Goal: Task Accomplishment & Management: Complete application form

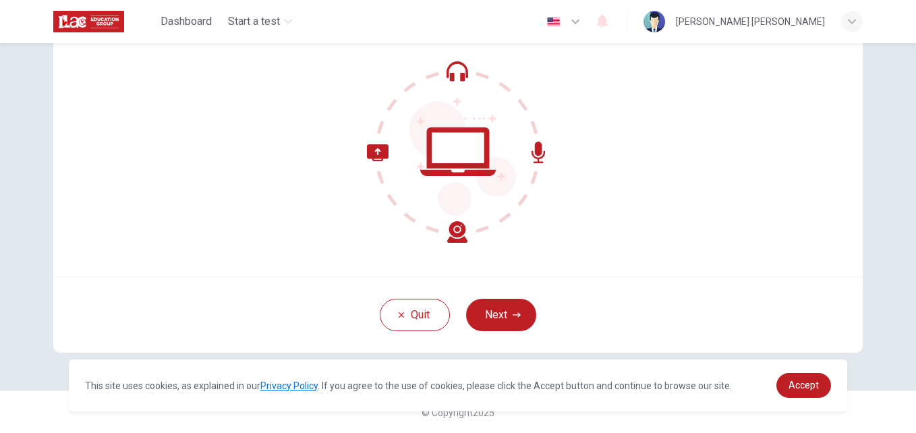
scroll to position [129, 0]
click at [807, 384] on span "Accept" at bounding box center [803, 385] width 30 height 11
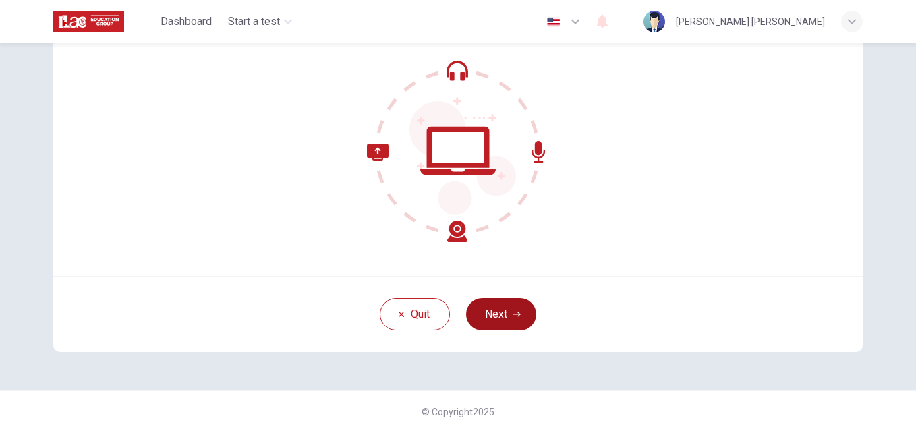
click at [499, 306] on button "Next" at bounding box center [501, 314] width 70 height 32
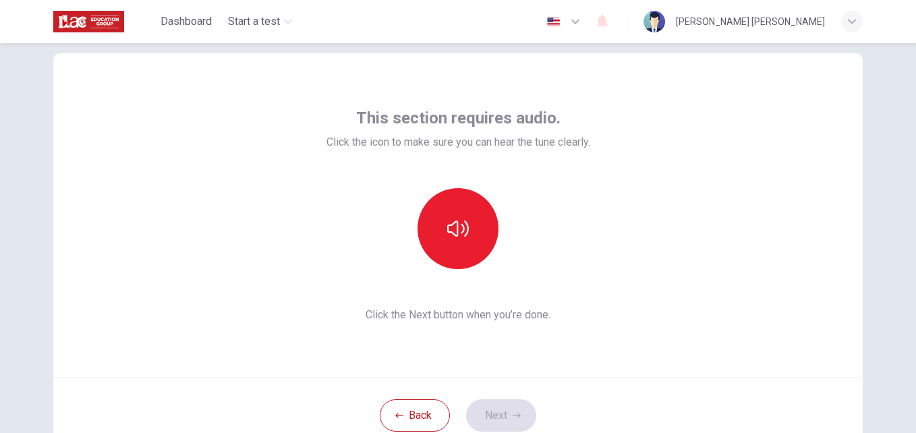
scroll to position [26, 0]
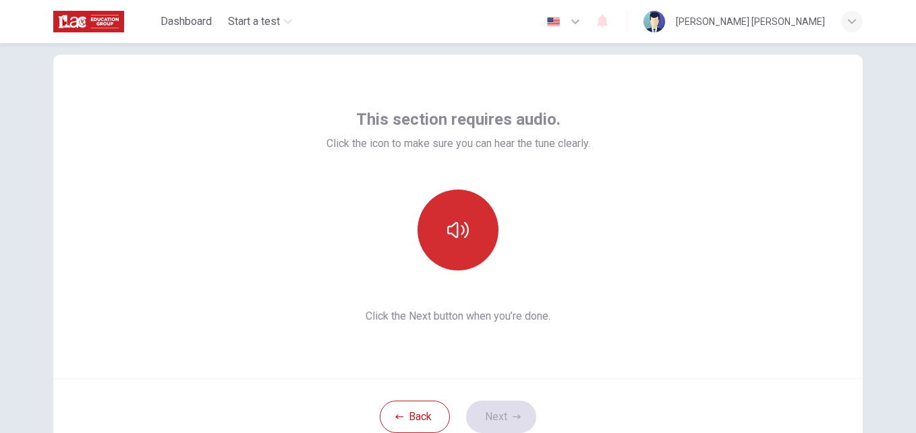
click at [466, 238] on button "button" at bounding box center [457, 229] width 81 height 81
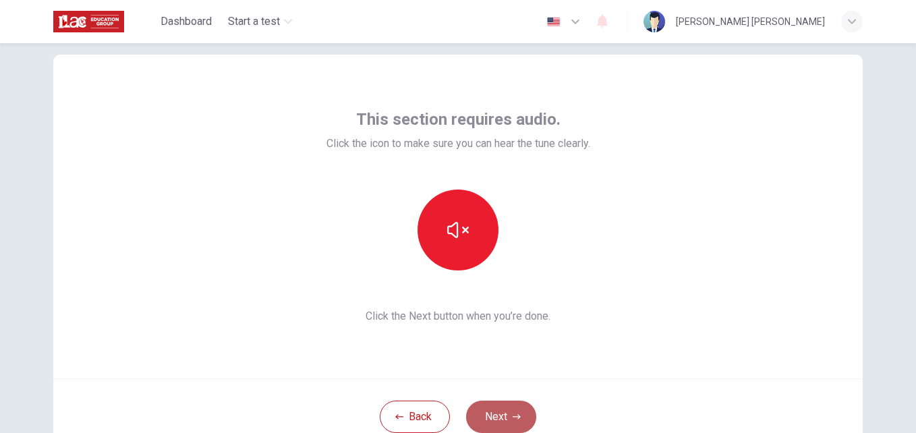
click at [502, 414] on button "Next" at bounding box center [501, 417] width 70 height 32
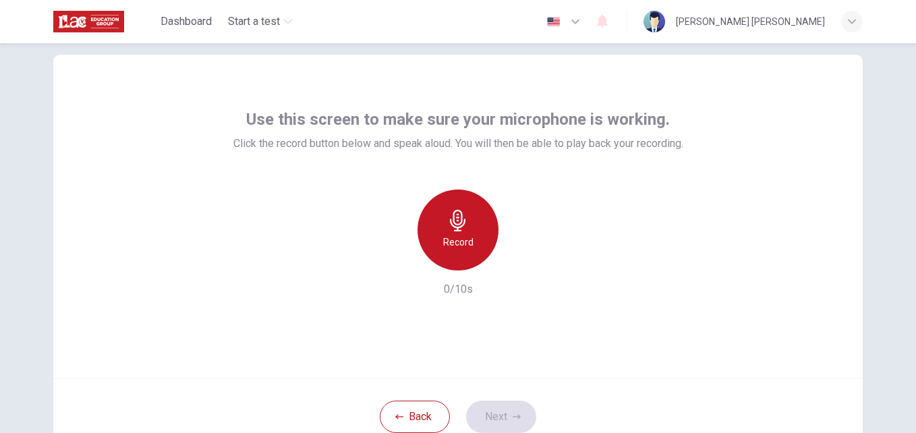
click at [438, 237] on div "Record" at bounding box center [457, 229] width 81 height 81
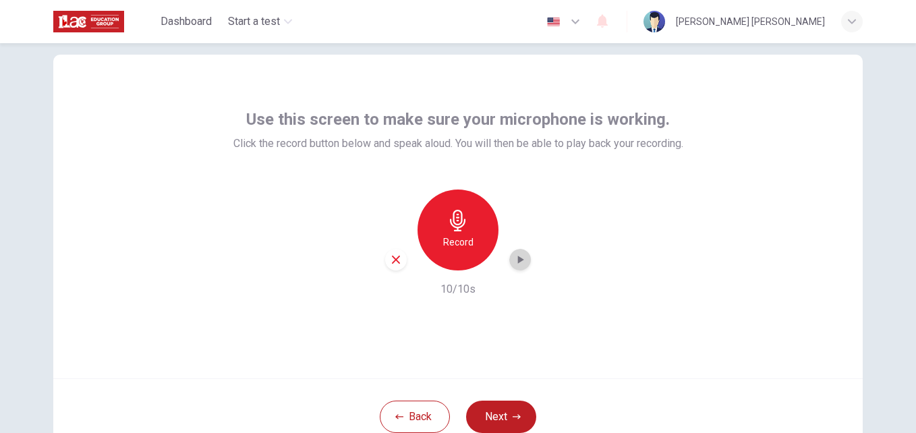
click at [518, 258] on icon "button" at bounding box center [519, 259] width 13 height 13
click at [503, 413] on button "Next" at bounding box center [501, 417] width 70 height 32
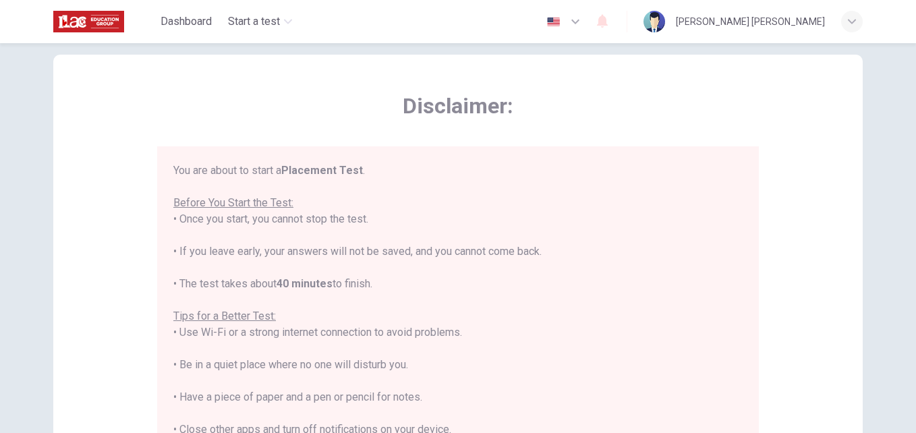
drag, startPoint x: 737, startPoint y: 276, endPoint x: 738, endPoint y: 331, distance: 55.3
click at [738, 331] on div "You are about to start a Placement Test . Before You Start the Test: • Once you…" at bounding box center [460, 342] width 575 height 358
click at [592, 285] on div "You are about to start a Placement Test . Before You Start the Test: • Once you…" at bounding box center [457, 349] width 569 height 372
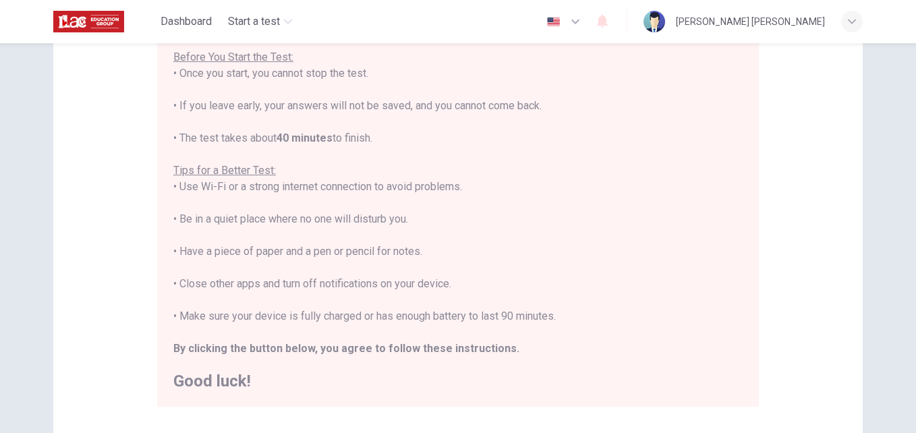
scroll to position [317, 0]
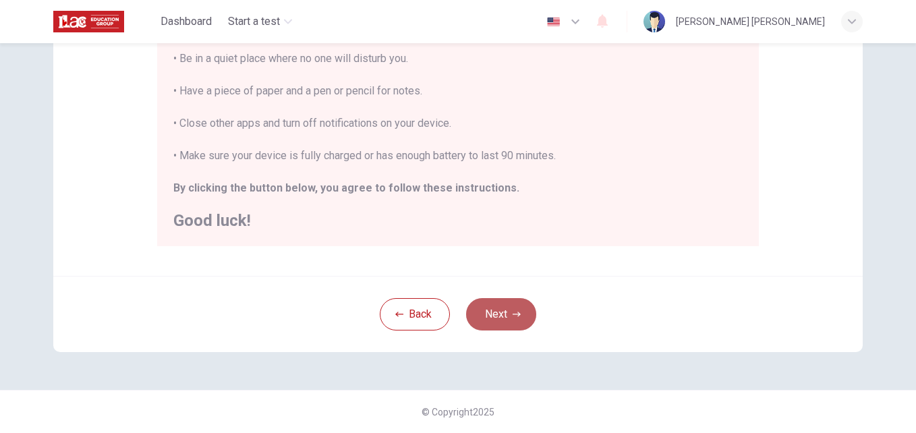
click at [498, 308] on button "Next" at bounding box center [501, 314] width 70 height 32
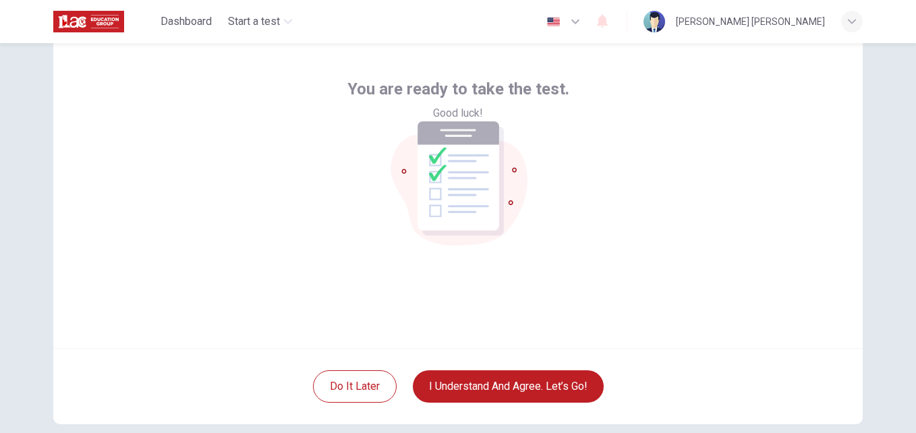
scroll to position [42, 0]
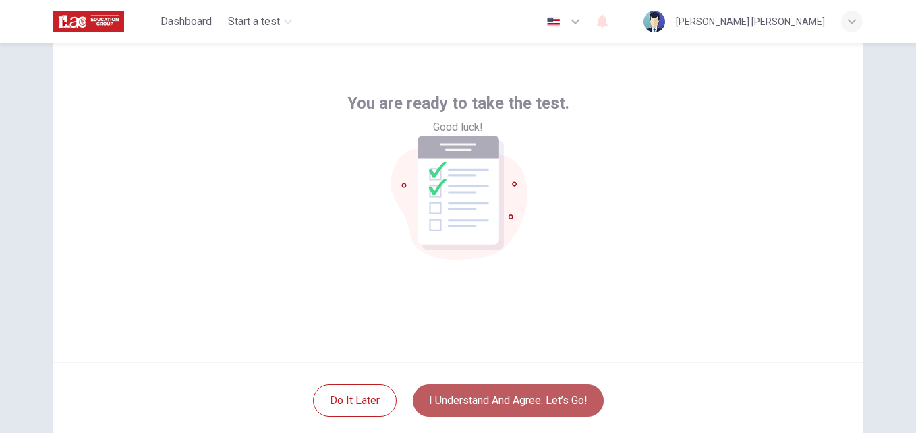
click at [542, 399] on button "I understand and agree. Let’s go!" at bounding box center [508, 400] width 191 height 32
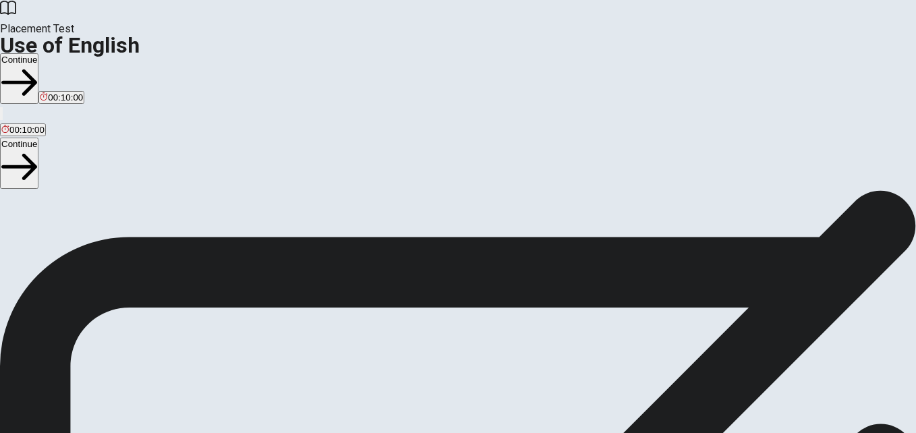
scroll to position [20, 0]
click at [38, 53] on button "Continue" at bounding box center [19, 78] width 38 height 51
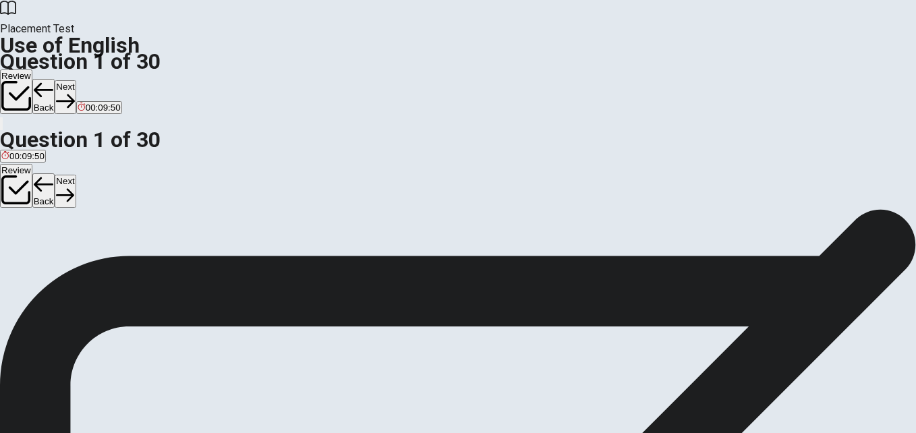
click at [16, 223] on div "A" at bounding box center [8, 228] width 14 height 10
click at [76, 244] on button "D Can" at bounding box center [66, 232] width 19 height 23
click at [76, 80] on button "Next" at bounding box center [65, 96] width 21 height 33
click at [62, 233] on div "C" at bounding box center [49, 228] width 26 height 10
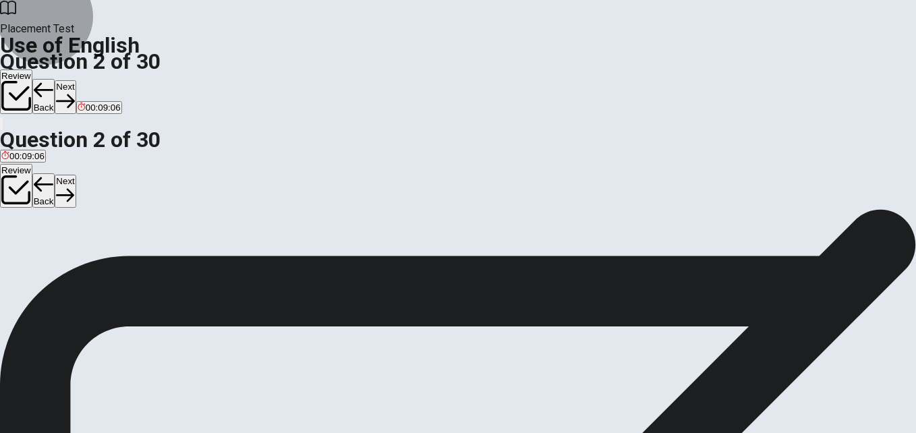
click at [74, 94] on icon "button" at bounding box center [65, 100] width 18 height 13
click at [103, 233] on div "D" at bounding box center [95, 228] width 15 height 10
click at [76, 80] on button "Next" at bounding box center [65, 96] width 21 height 33
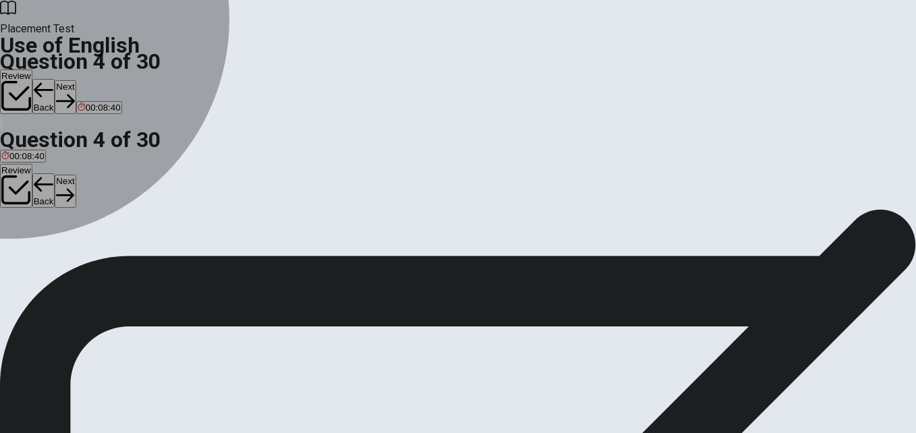
click at [27, 233] on div "B" at bounding box center [19, 228] width 16 height 10
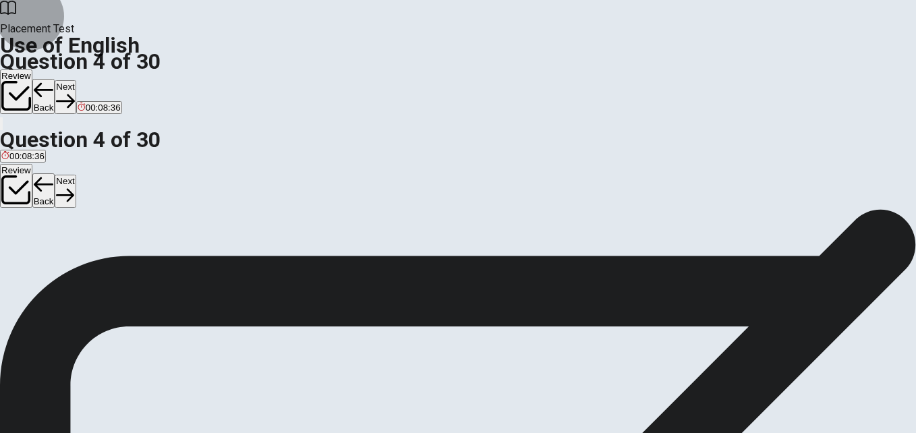
click at [76, 80] on button "Next" at bounding box center [65, 96] width 21 height 33
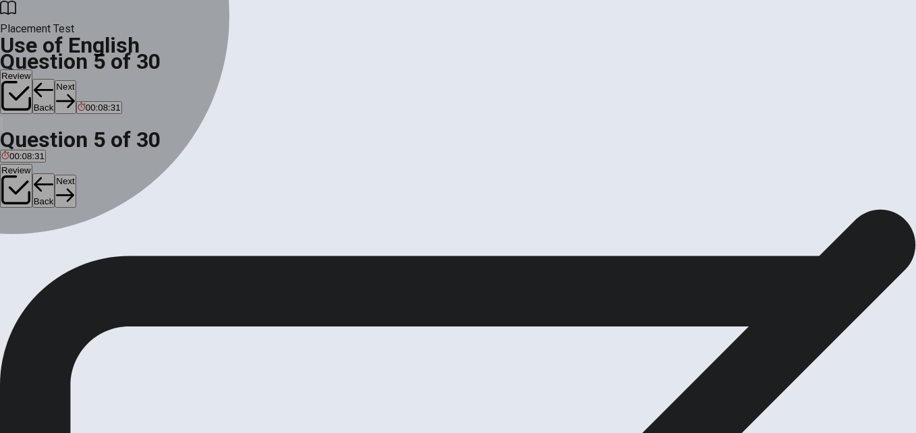
click at [25, 223] on div "A" at bounding box center [13, 228] width 24 height 10
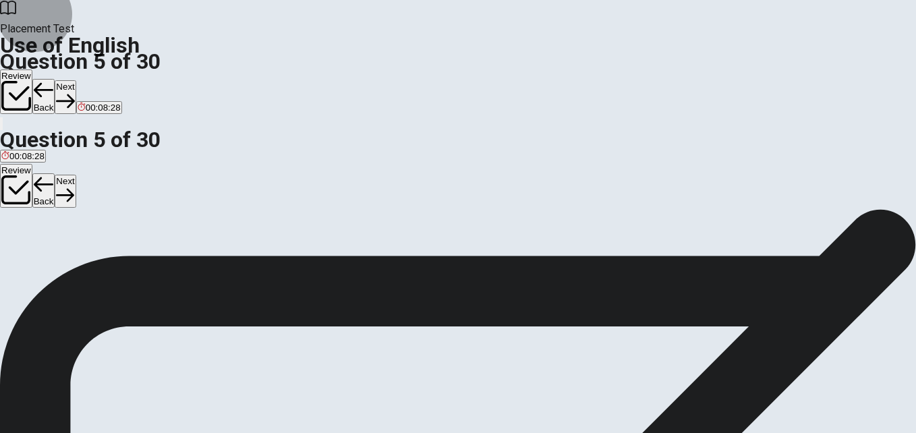
click at [76, 80] on button "Next" at bounding box center [65, 96] width 21 height 33
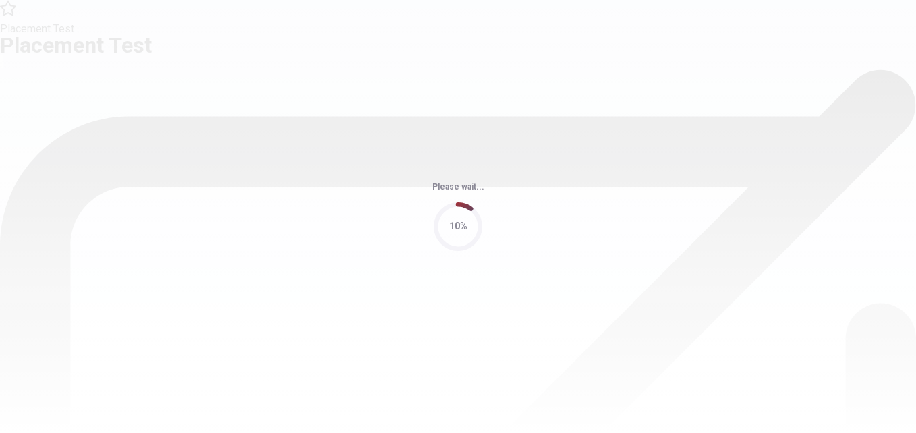
scroll to position [0, 0]
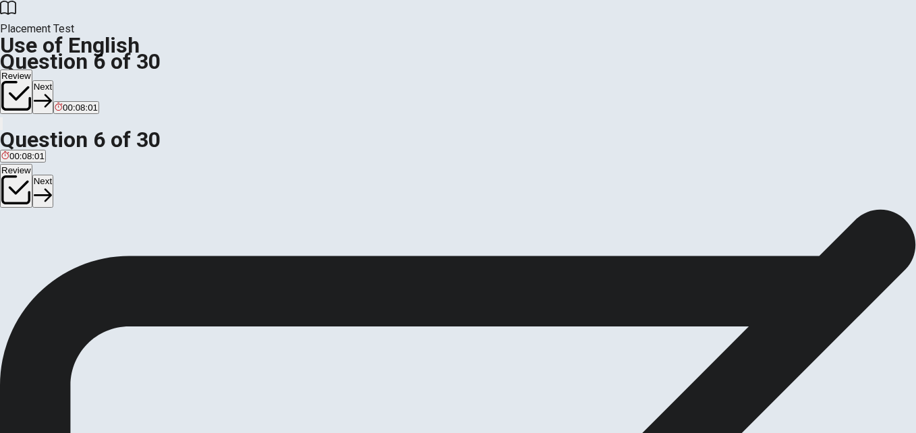
click at [54, 253] on div "B" at bounding box center [43, 248] width 22 height 10
click at [53, 80] on button "Next" at bounding box center [42, 96] width 21 height 33
click at [58, 253] on div "C" at bounding box center [48, 248] width 20 height 10
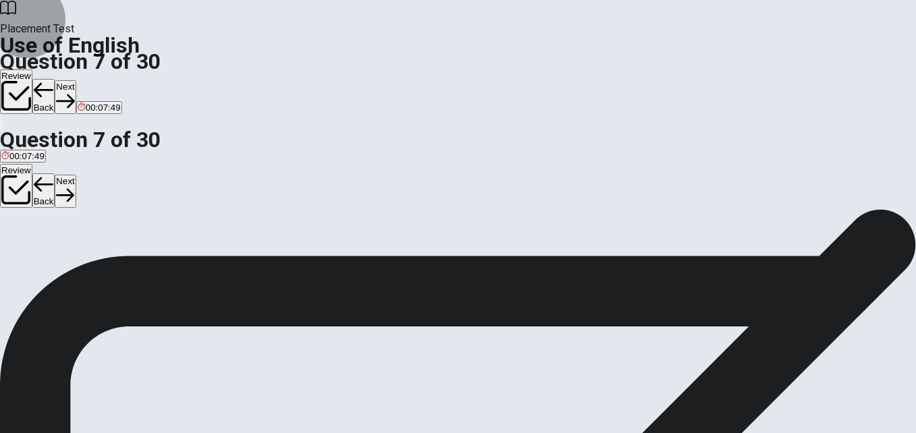
click at [76, 80] on button "Next" at bounding box center [65, 96] width 21 height 33
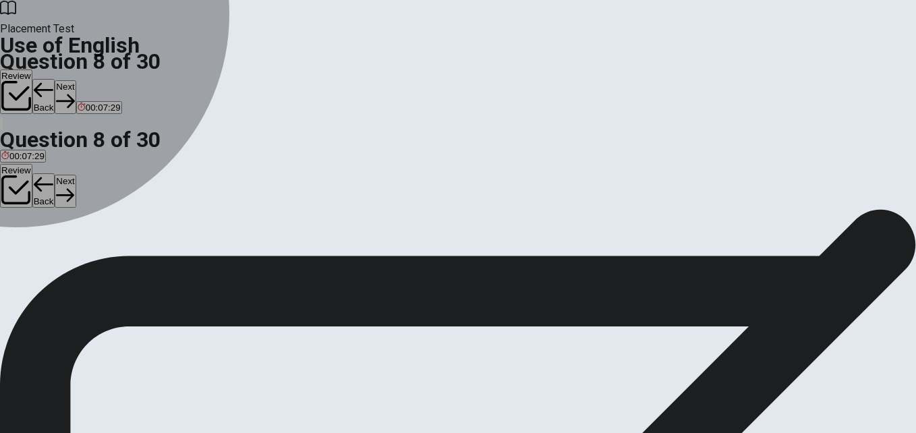
click at [60, 253] on div "C" at bounding box center [51, 248] width 18 height 10
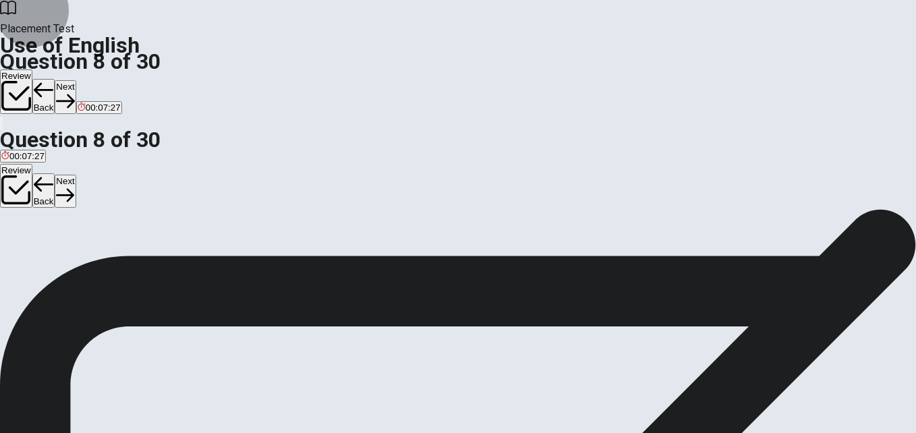
click at [76, 80] on button "Next" at bounding box center [65, 96] width 21 height 33
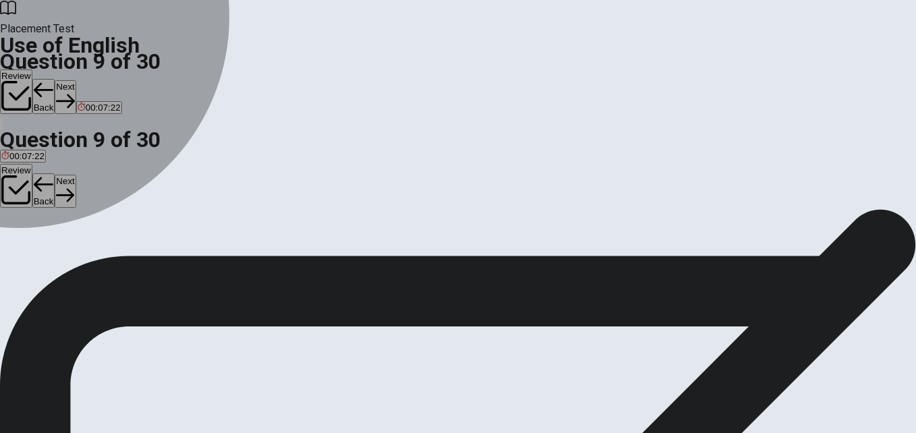
click at [64, 253] on div "B" at bounding box center [45, 248] width 37 height 10
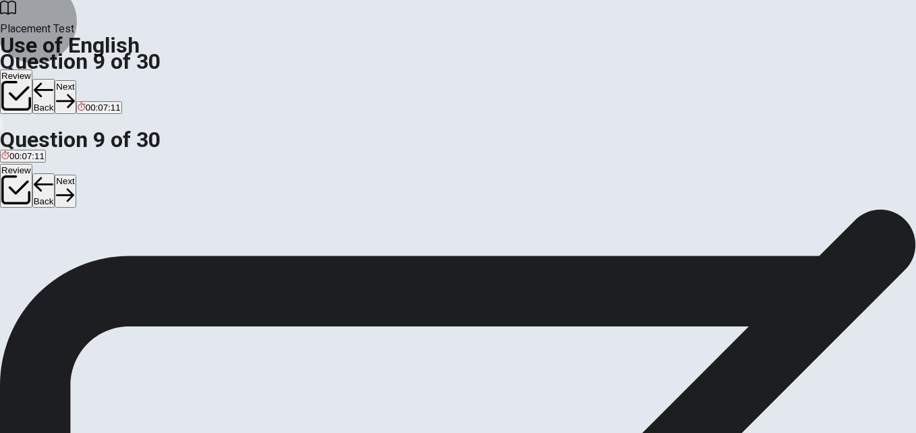
click at [76, 80] on button "Next" at bounding box center [65, 96] width 21 height 33
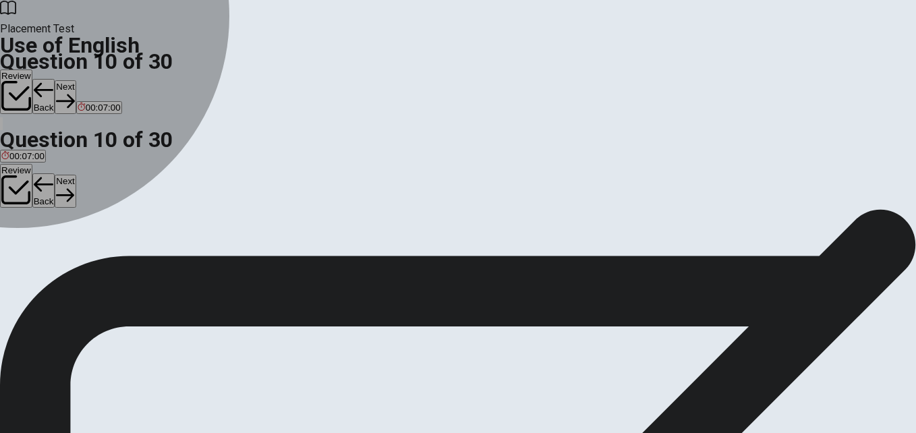
click at [56, 253] on div "B" at bounding box center [45, 248] width 22 height 10
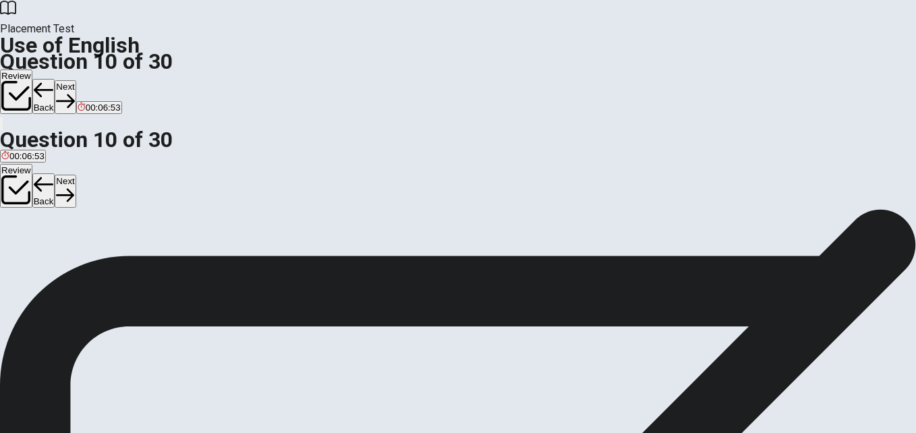
click at [76, 80] on button "Next" at bounding box center [65, 96] width 21 height 33
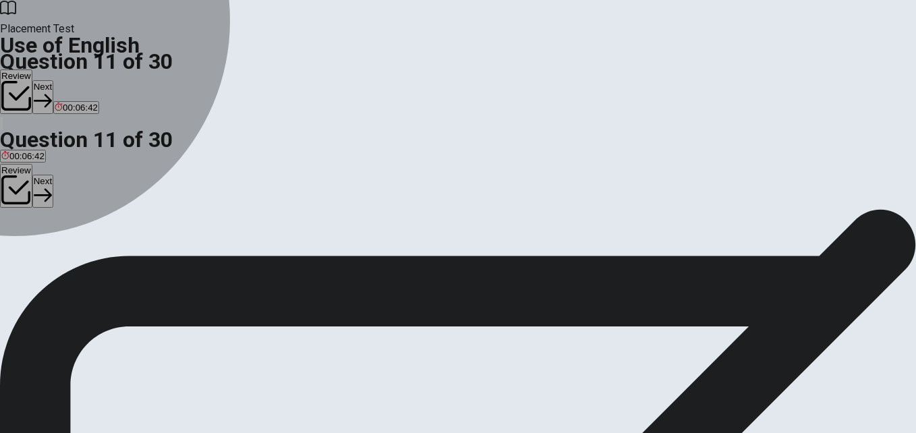
click at [42, 243] on div "A" at bounding box center [21, 248] width 41 height 10
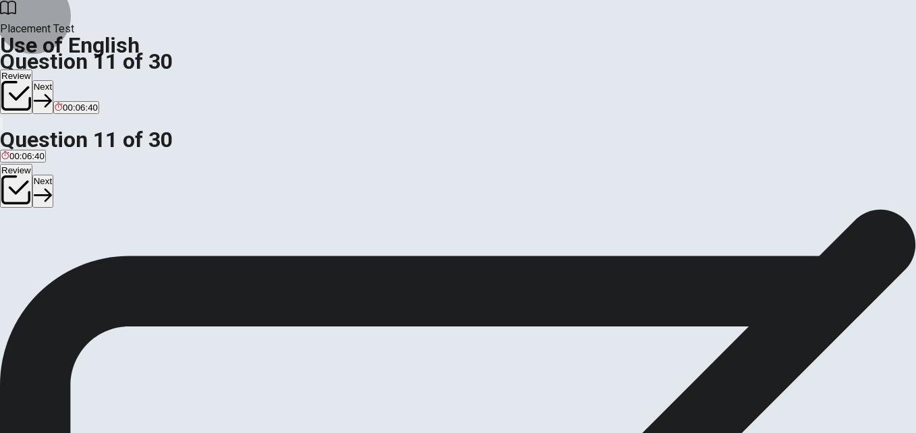
click at [53, 80] on button "Next" at bounding box center [42, 96] width 21 height 33
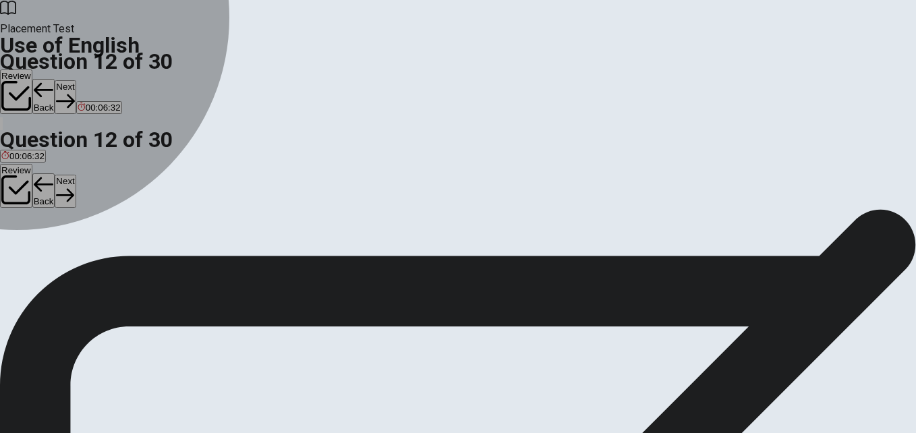
click at [36, 243] on div "A" at bounding box center [18, 248] width 35 height 10
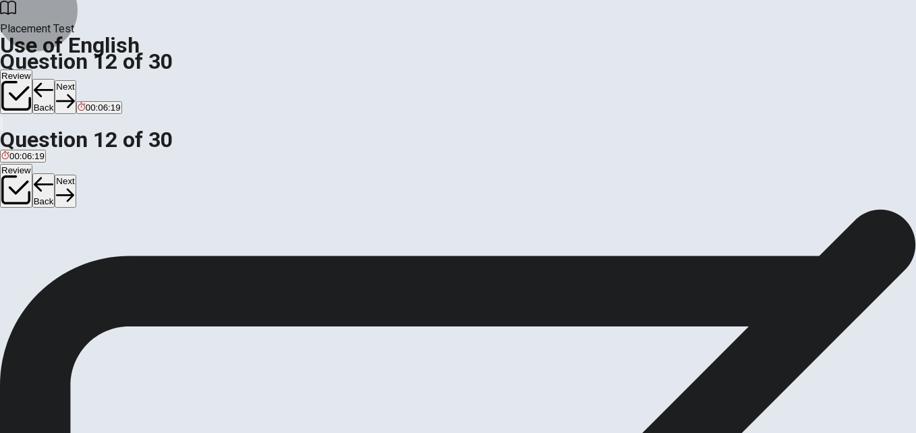
click at [76, 80] on button "Next" at bounding box center [65, 96] width 21 height 33
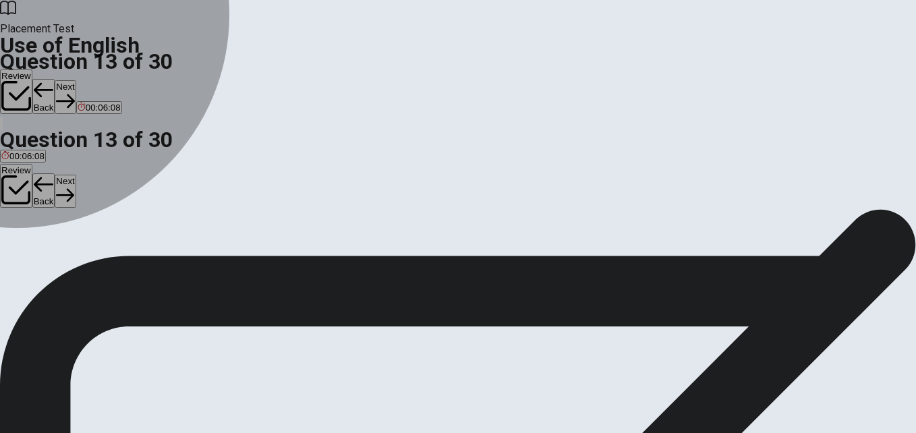
click at [11, 243] on div "A" at bounding box center [6, 248] width 10 height 10
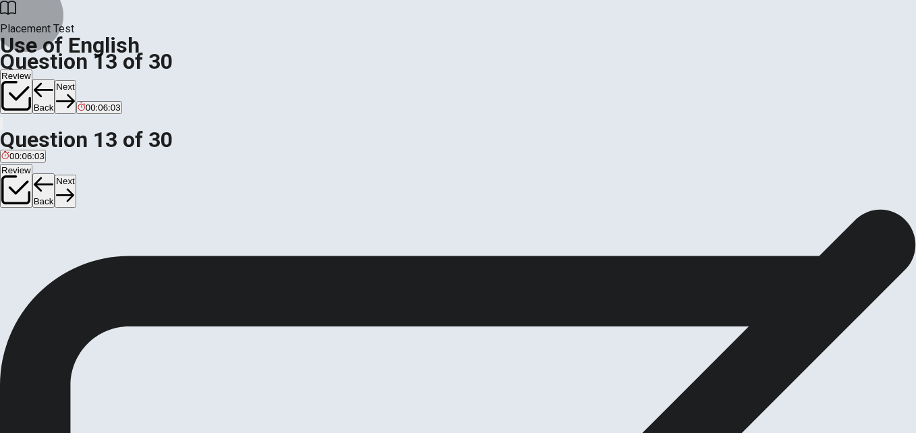
click at [76, 80] on button "Next" at bounding box center [65, 96] width 21 height 33
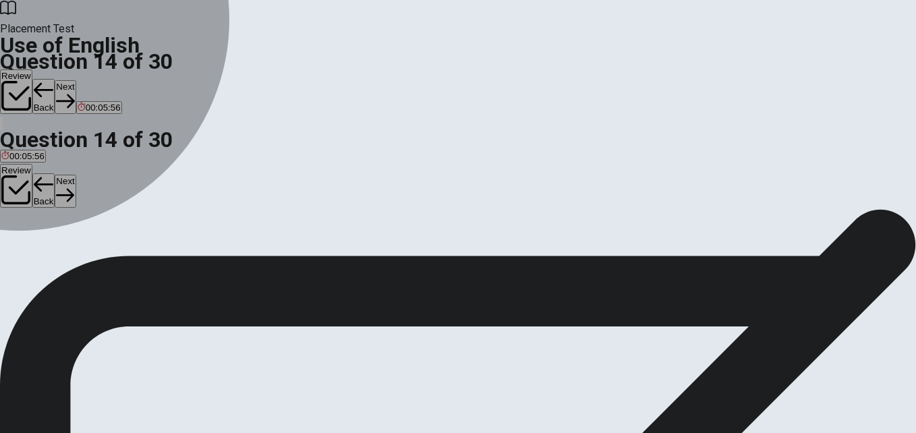
click at [49, 253] on div "C" at bounding box center [41, 248] width 14 height 10
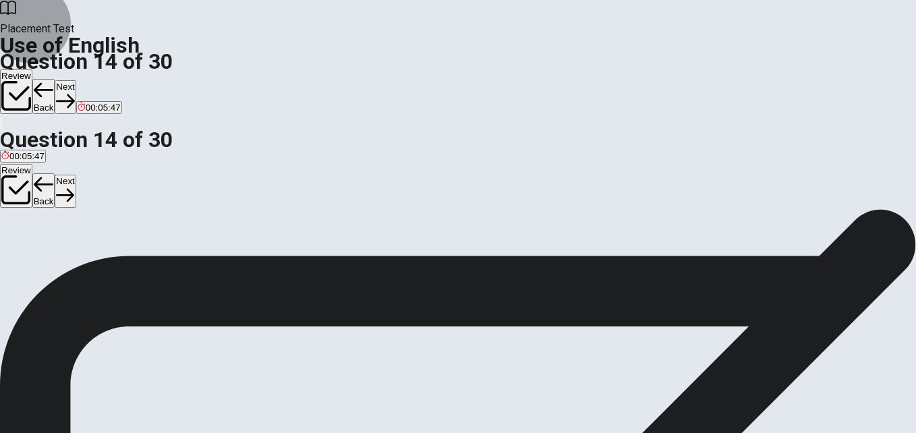
click at [76, 80] on button "Next" at bounding box center [65, 96] width 21 height 33
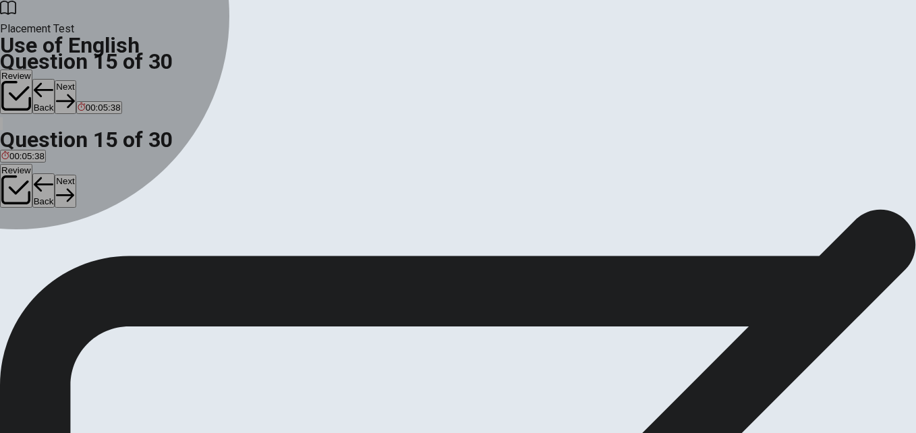
click at [103, 253] on div "D" at bounding box center [87, 248] width 31 height 10
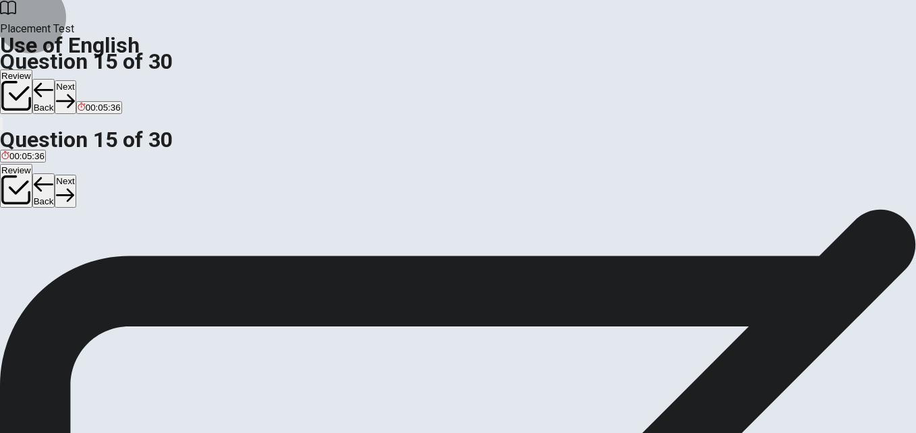
click at [76, 80] on button "Next" at bounding box center [65, 96] width 21 height 33
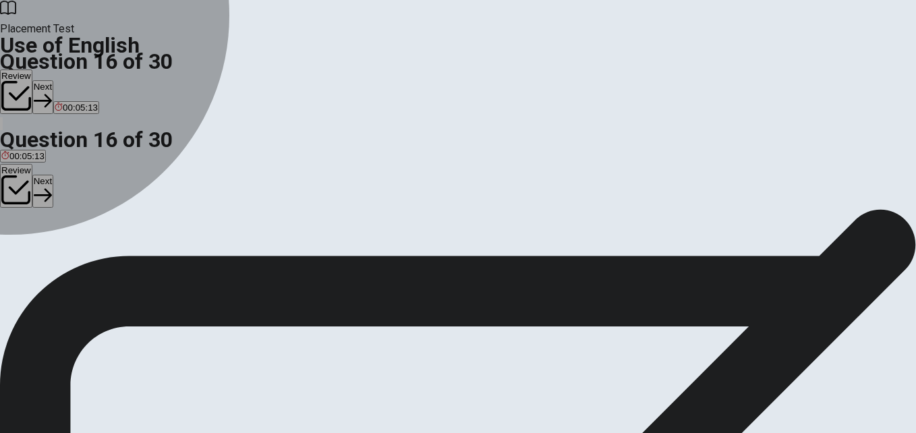
click at [26, 243] on div "A" at bounding box center [13, 248] width 24 height 10
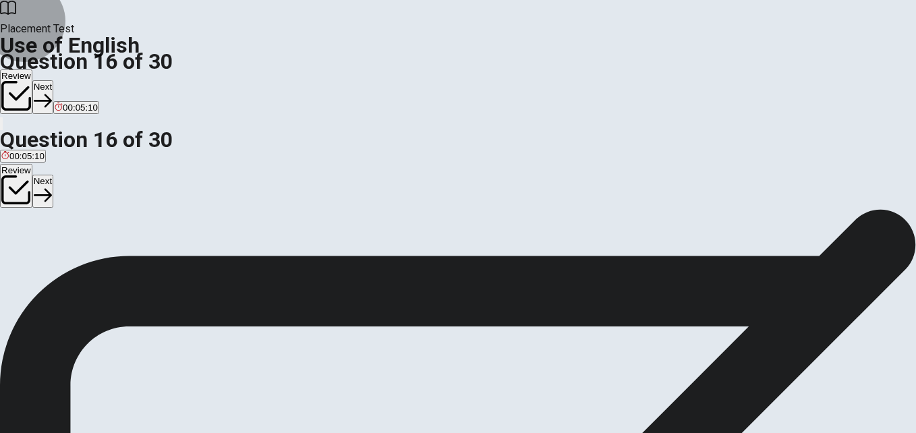
click at [53, 80] on button "Next" at bounding box center [42, 96] width 21 height 33
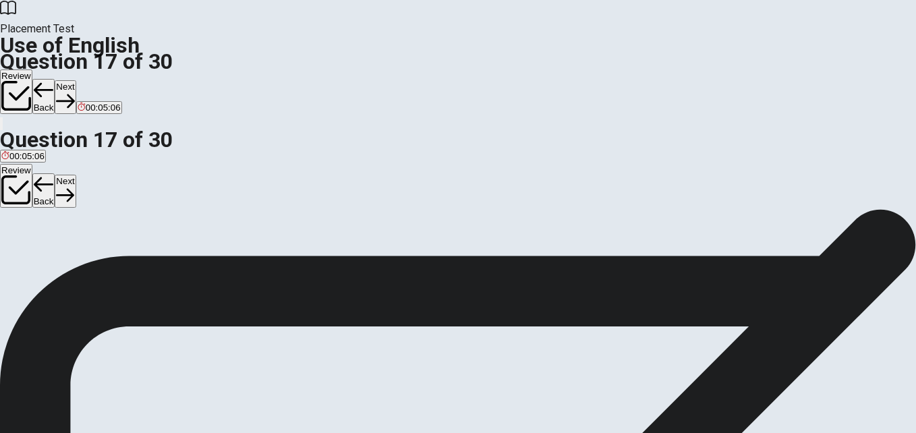
click at [45, 253] on div "B" at bounding box center [34, 248] width 21 height 10
click at [76, 80] on button "Next" at bounding box center [65, 96] width 21 height 33
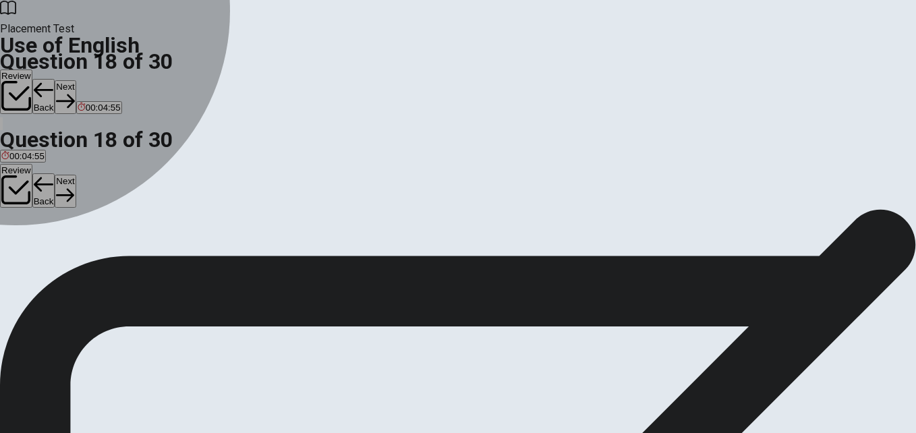
click at [82, 253] on div "D" at bounding box center [73, 248] width 20 height 10
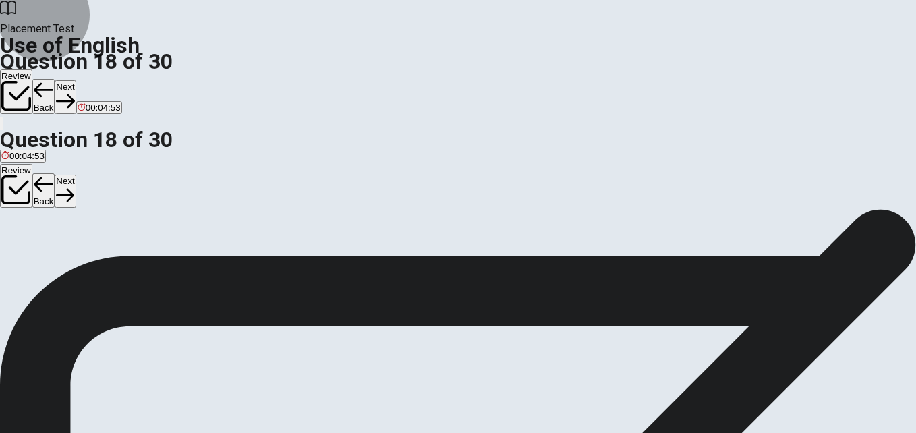
click at [74, 92] on icon "button" at bounding box center [65, 101] width 18 height 18
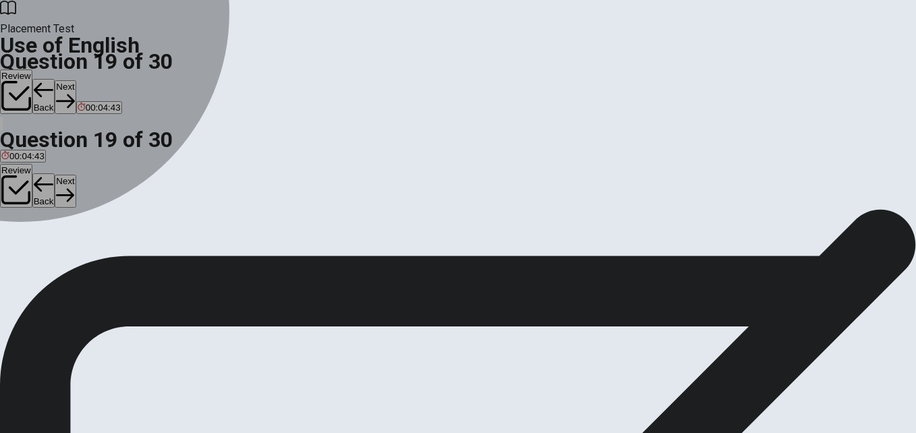
click at [14, 243] on div "A" at bounding box center [7, 248] width 13 height 10
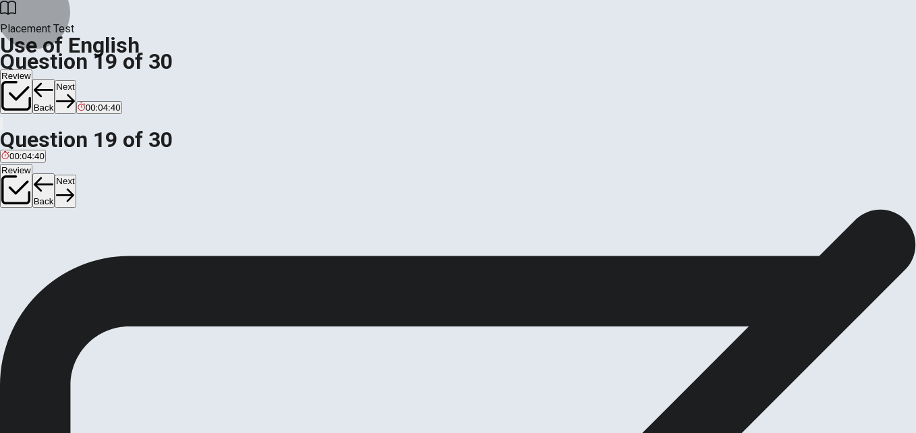
click at [76, 80] on button "Next" at bounding box center [65, 96] width 21 height 33
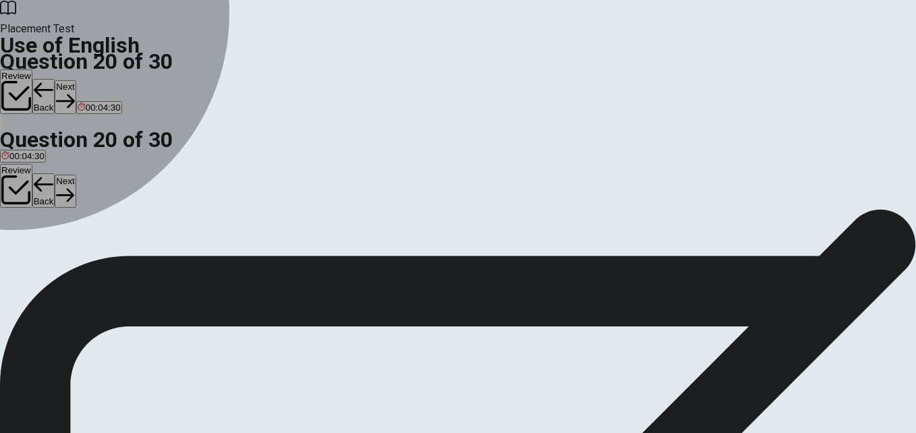
click at [37, 243] on div "A" at bounding box center [19, 248] width 36 height 10
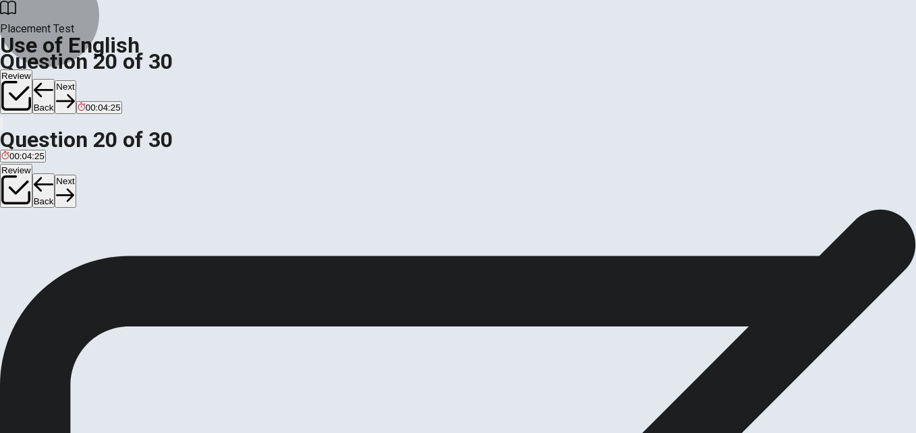
click at [76, 80] on button "Next" at bounding box center [65, 96] width 21 height 33
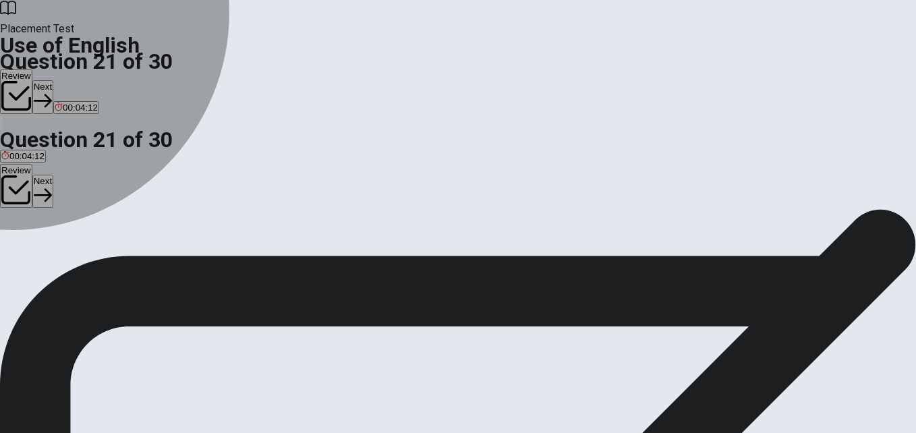
click at [24, 243] on div "A" at bounding box center [12, 248] width 22 height 10
click at [80, 253] on div "D" at bounding box center [70, 248] width 19 height 10
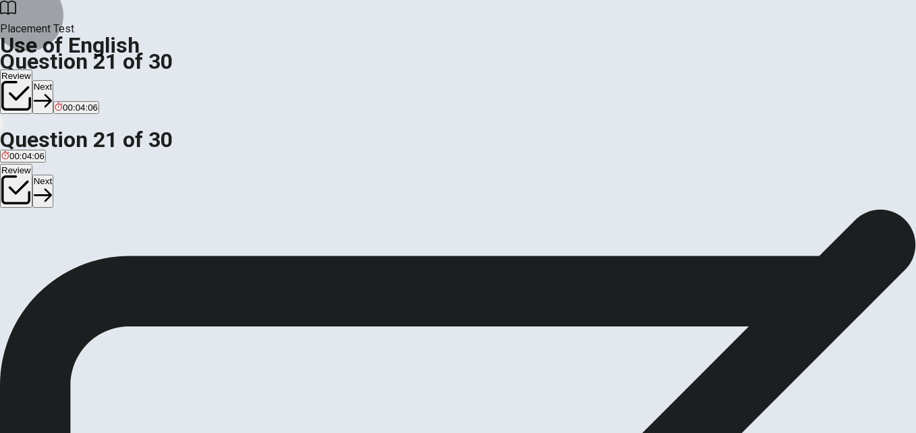
click at [53, 80] on button "Next" at bounding box center [42, 96] width 21 height 33
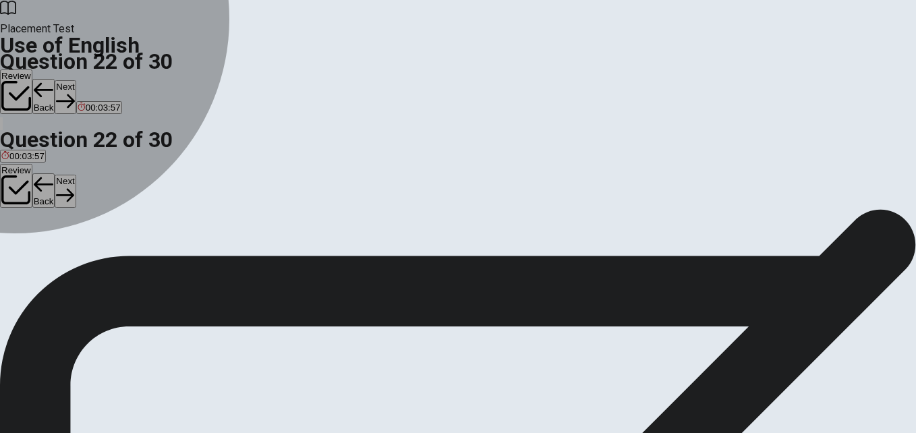
click at [14, 243] on div "A" at bounding box center [7, 248] width 13 height 10
click at [74, 253] on div "C" at bounding box center [61, 248] width 28 height 10
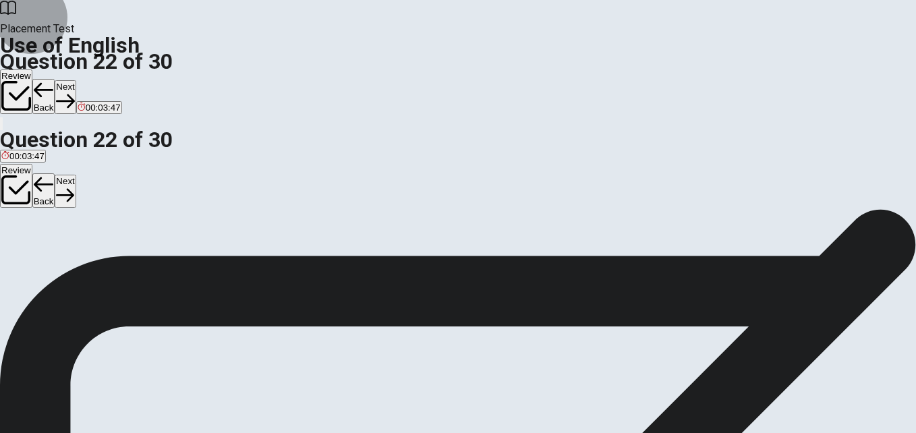
click at [76, 80] on button "Next" at bounding box center [65, 96] width 21 height 33
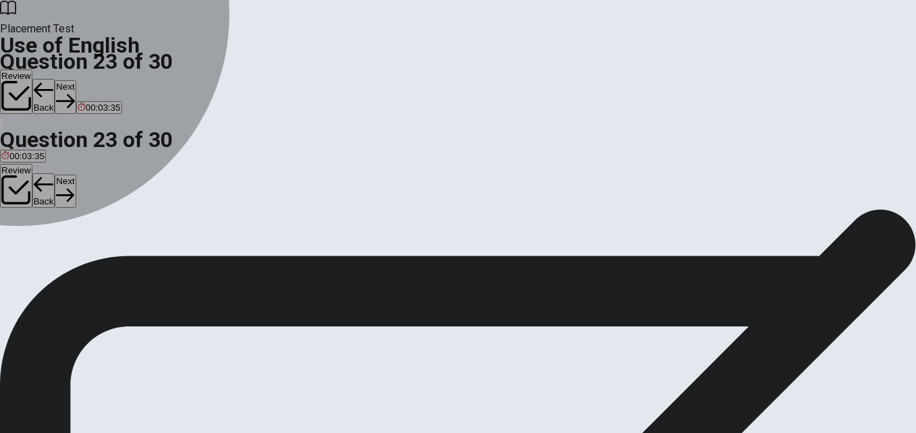
click at [34, 253] on div "B" at bounding box center [29, 248] width 10 height 10
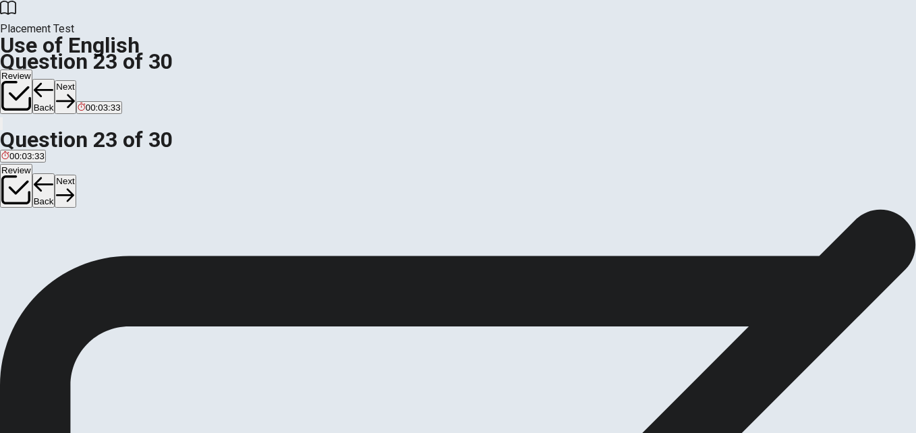
click at [76, 80] on button "Next" at bounding box center [65, 96] width 21 height 33
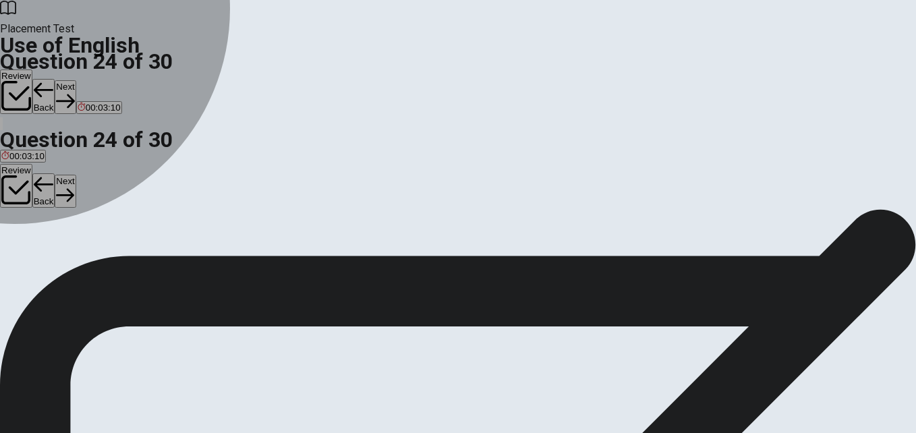
click at [44, 253] on div "B" at bounding box center [34, 248] width 20 height 10
click at [22, 243] on div "A" at bounding box center [11, 248] width 20 height 10
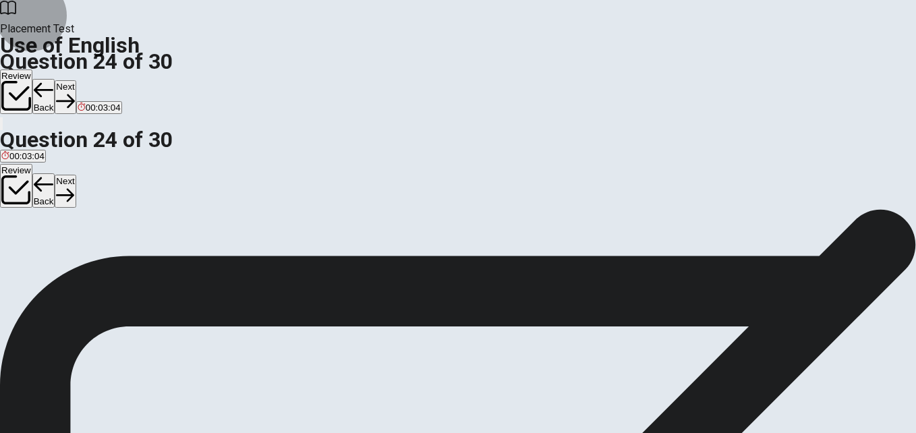
click at [76, 80] on button "Next" at bounding box center [65, 96] width 21 height 33
click at [49, 253] on div "B" at bounding box center [37, 248] width 22 height 10
click at [76, 80] on button "Next" at bounding box center [65, 96] width 21 height 33
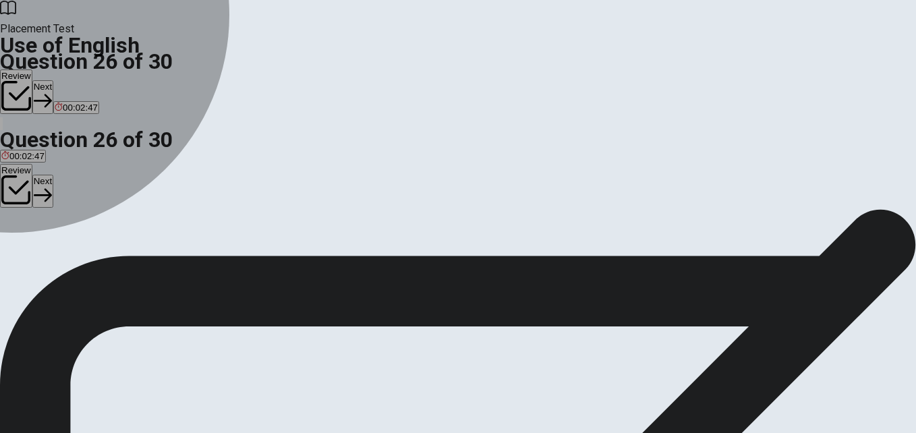
click at [23, 243] on div "A" at bounding box center [12, 248] width 22 height 10
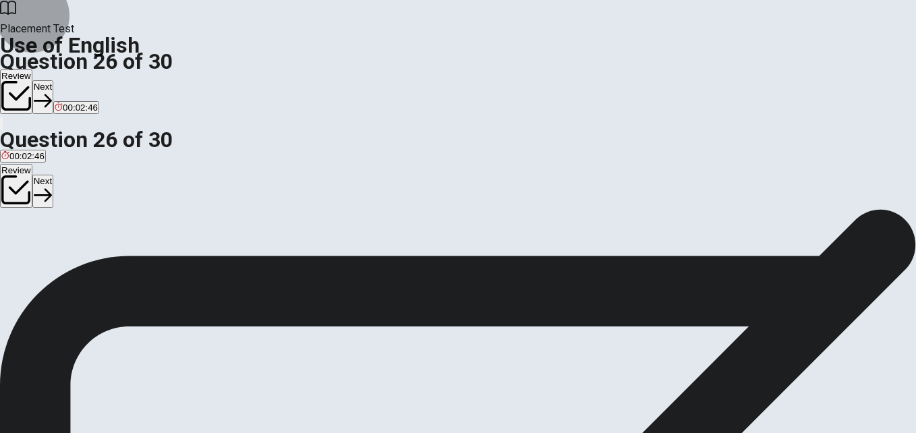
click at [53, 80] on button "Next" at bounding box center [42, 96] width 21 height 33
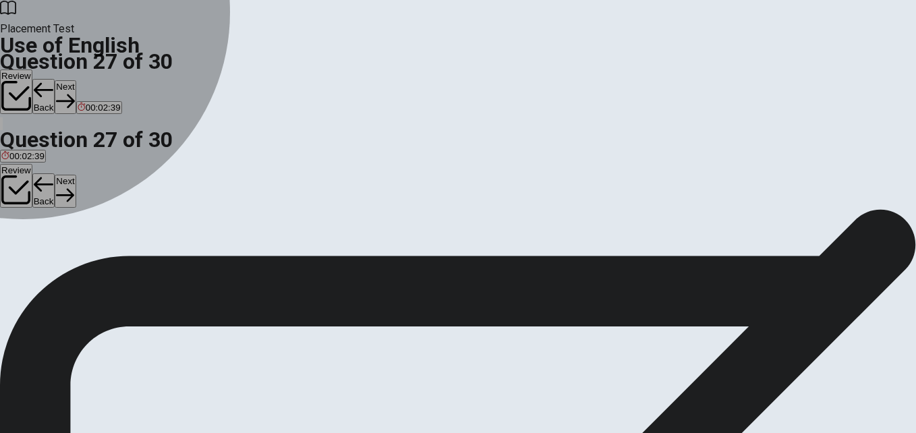
click at [85, 253] on div "D" at bounding box center [74, 248] width 22 height 10
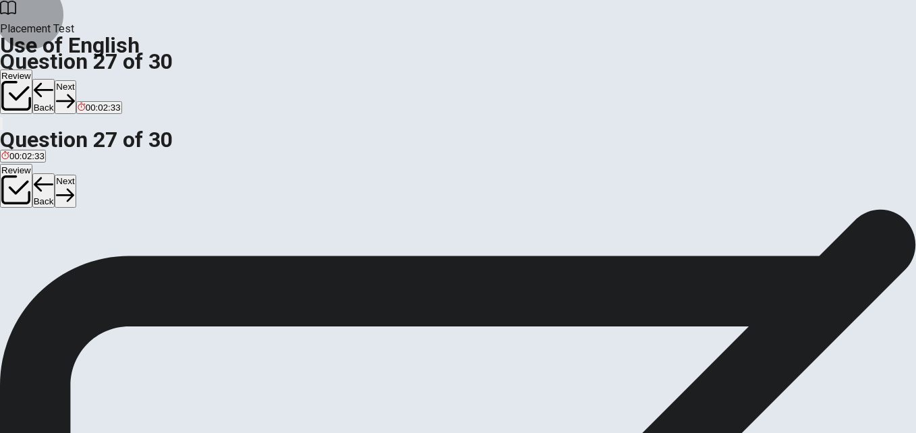
click at [76, 80] on button "Next" at bounding box center [65, 96] width 21 height 33
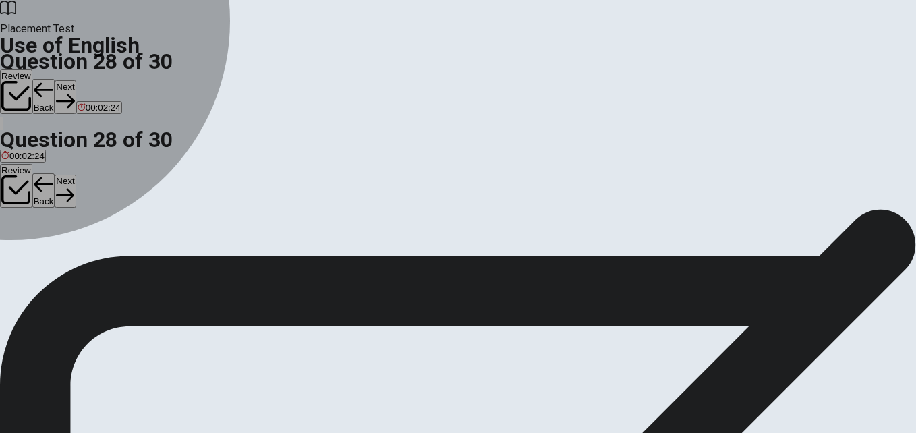
click at [139, 253] on div "D" at bounding box center [124, 248] width 30 height 10
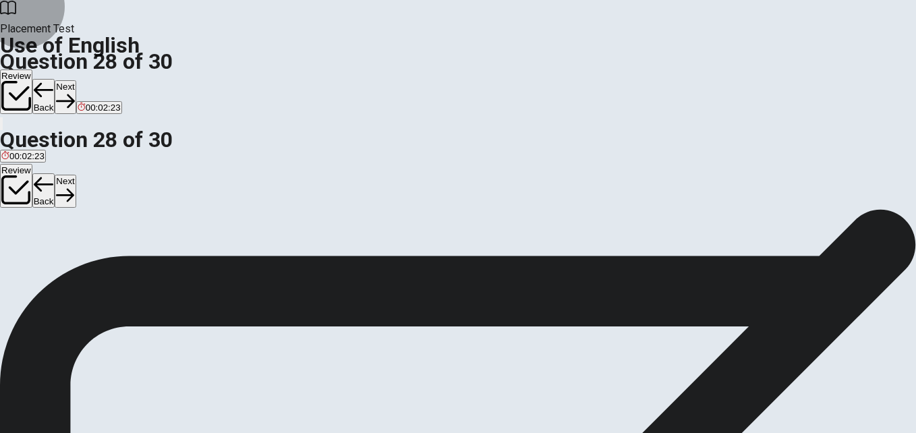
click at [76, 80] on button "Next" at bounding box center [65, 96] width 21 height 33
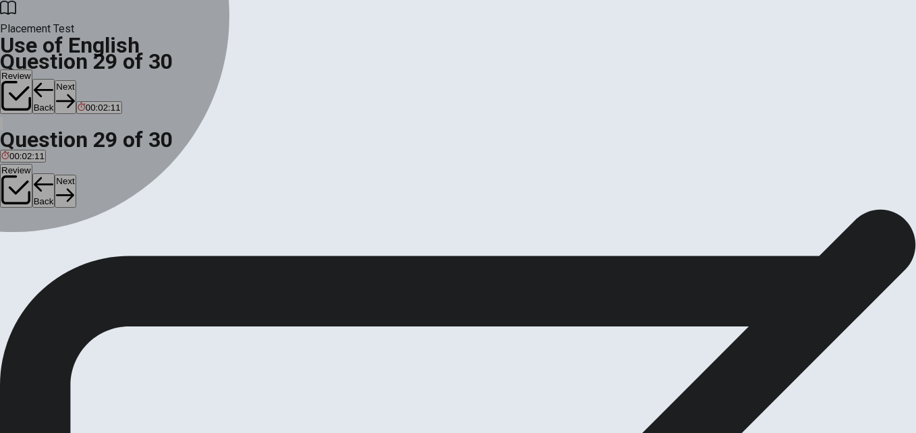
click at [43, 253] on div "B" at bounding box center [31, 248] width 24 height 10
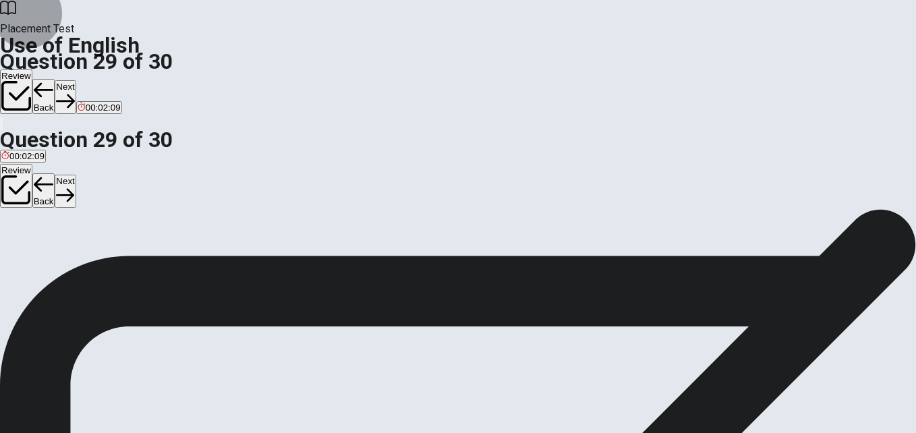
click at [76, 80] on button "Next" at bounding box center [65, 96] width 21 height 33
click at [61, 253] on div "D" at bounding box center [58, 248] width 7 height 10
click at [74, 92] on icon "button" at bounding box center [65, 101] width 18 height 18
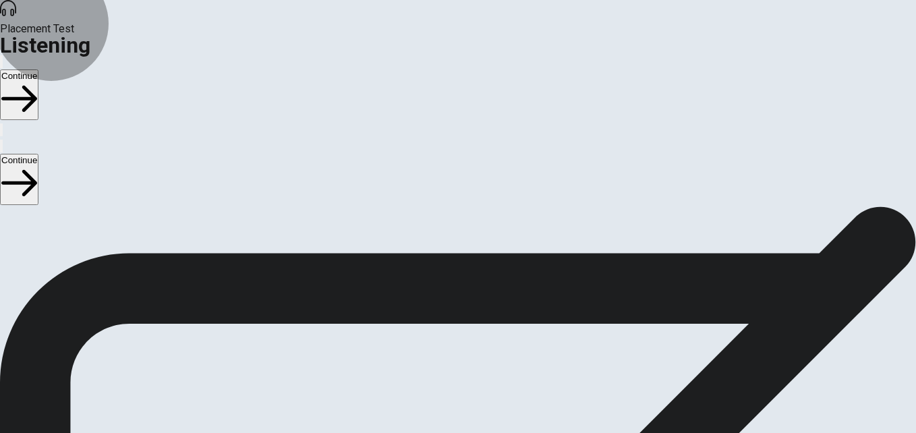
click at [38, 69] on button "Continue" at bounding box center [19, 94] width 38 height 51
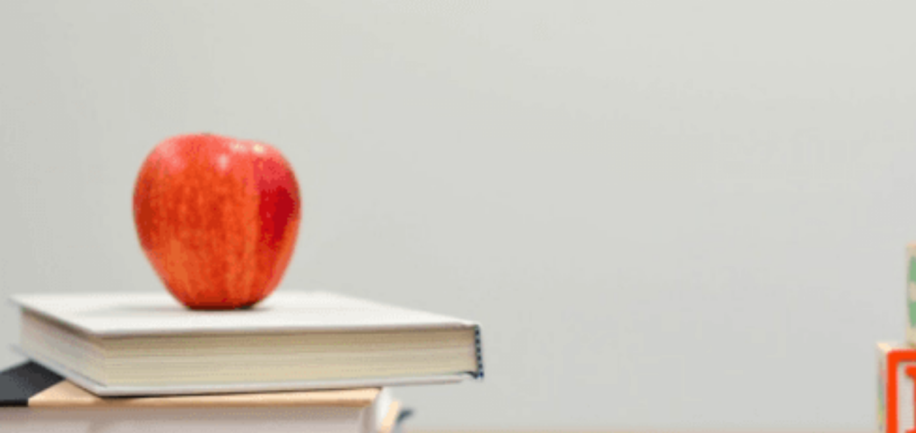
scroll to position [0, 0]
drag, startPoint x: 91, startPoint y: 192, endPoint x: 55, endPoint y: 198, distance: 36.3
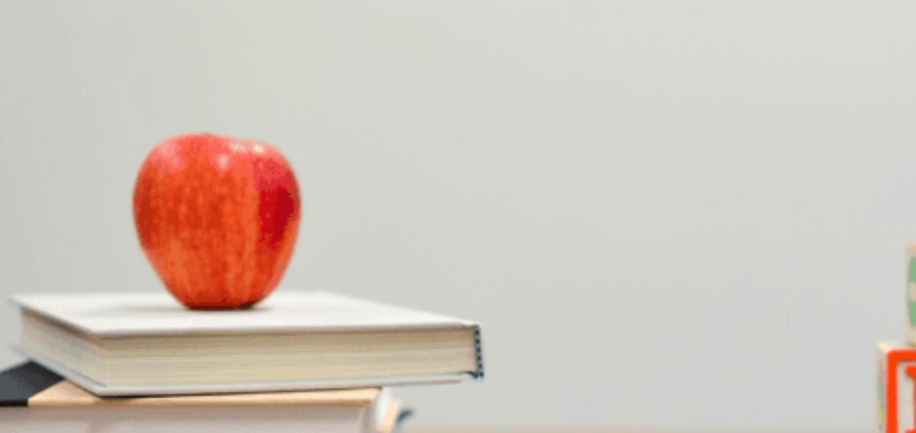
click at [62, 256] on div "A" at bounding box center [31, 261] width 61 height 10
drag, startPoint x: 866, startPoint y: 237, endPoint x: 854, endPoint y: 324, distance: 87.1
click at [854, 324] on div "Question 1 What does the man ask the woman to do? A Reserve a seat B Hold a cop…" at bounding box center [458, 372] width 916 height 332
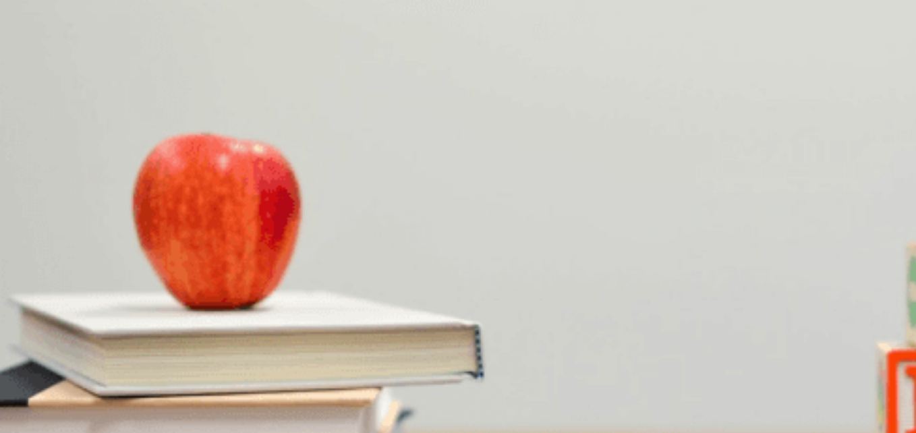
click at [112, 225] on div "B" at bounding box center [88, 230] width 47 height 10
click at [14, 225] on button "A No" at bounding box center [7, 236] width 14 height 23
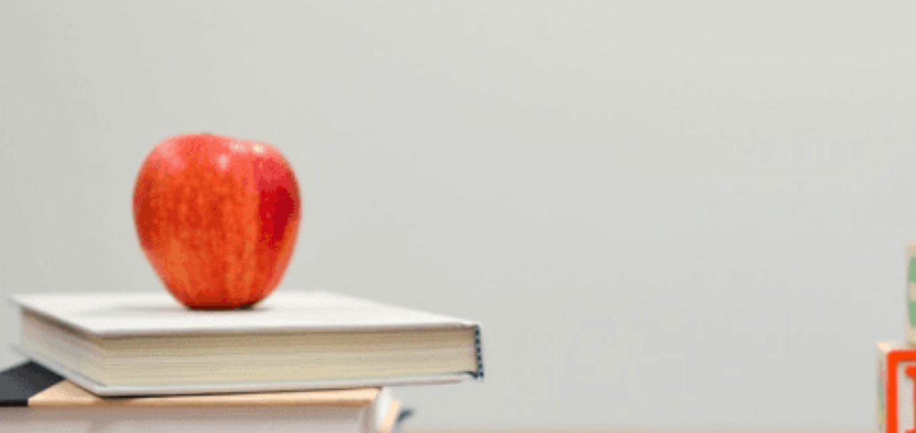
scroll to position [618, 0]
click at [30, 283] on div "A" at bounding box center [15, 288] width 28 height 10
click at [239, 339] on div "D" at bounding box center [200, 344] width 78 height 10
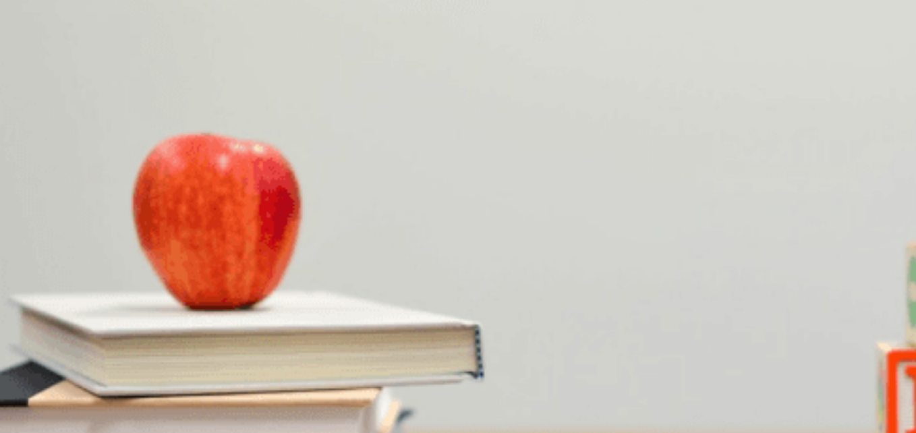
click at [140, 396] on div "B" at bounding box center [82, 401] width 116 height 10
drag, startPoint x: 266, startPoint y: 101, endPoint x: 175, endPoint y: 106, distance: 91.8
click at [175, 432] on div at bounding box center [458, 435] width 916 height 0
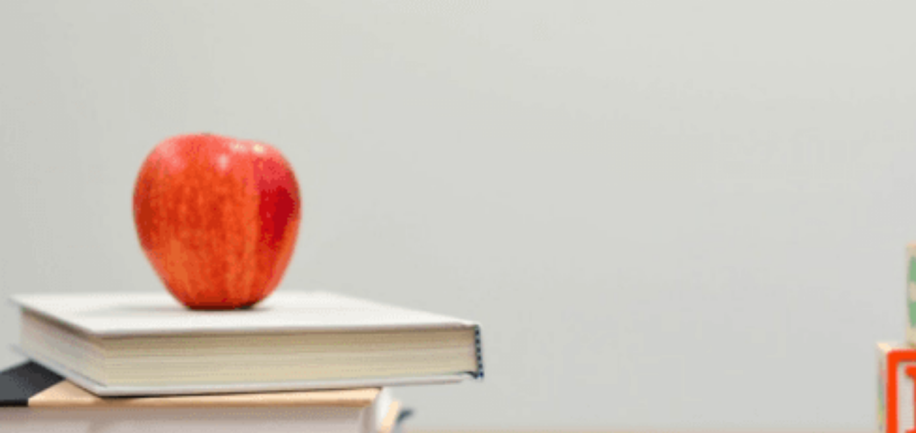
click at [175, 432] on div at bounding box center [458, 435] width 916 height 0
click at [38, 69] on button "Continue" at bounding box center [19, 94] width 38 height 51
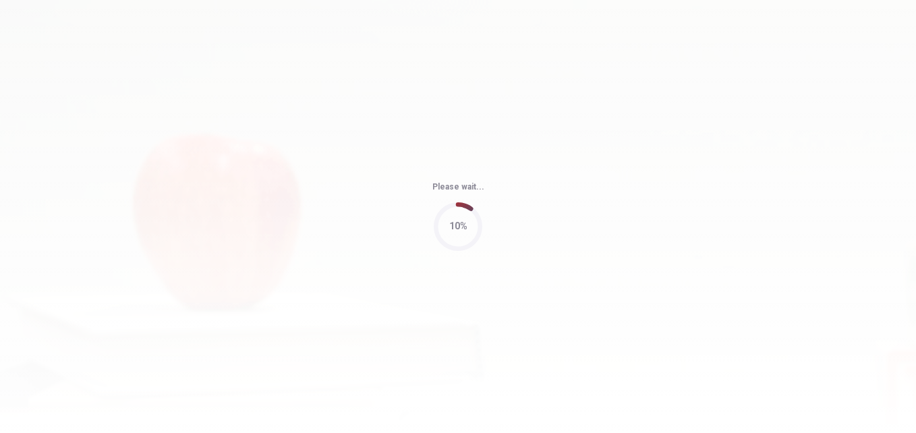
type input "86"
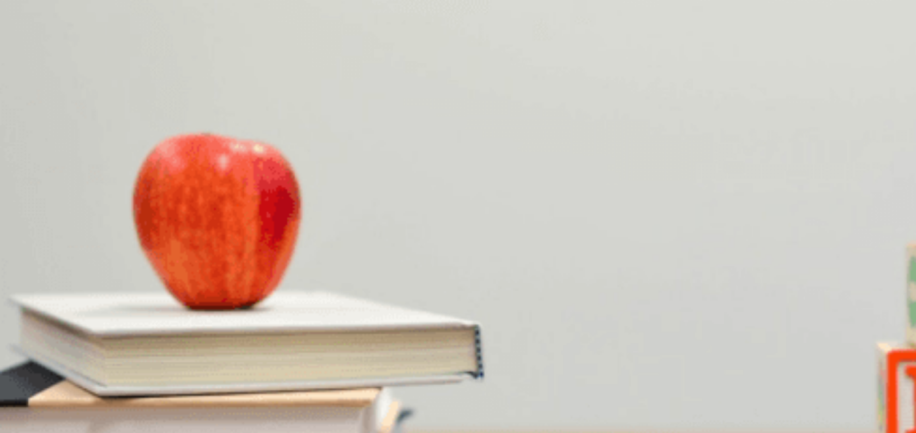
scroll to position [496, 0]
click at [92, 305] on div "C" at bounding box center [72, 310] width 38 height 10
click at [16, 249] on div "A" at bounding box center [8, 254] width 15 height 10
drag, startPoint x: 851, startPoint y: 133, endPoint x: 851, endPoint y: 193, distance: 60.0
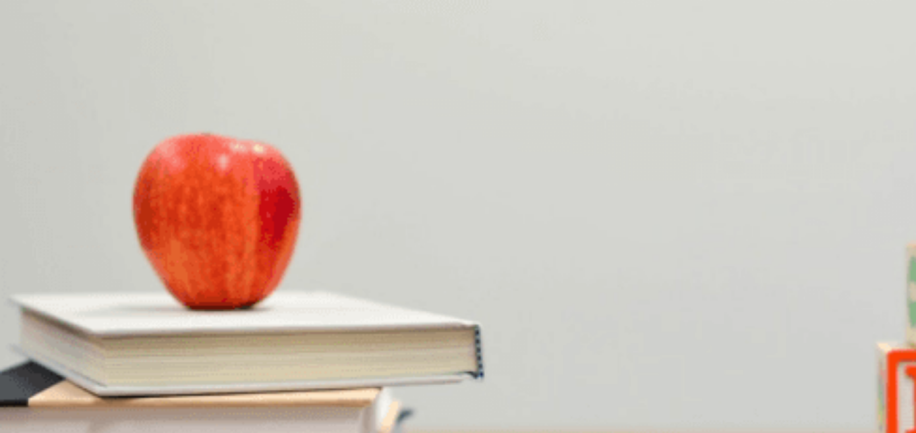
click at [851, 215] on div "Question 6 How much is the total cost for the tickets? A $60 B $30 C $70 D $50" at bounding box center [458, 243] width 916 height 57
click at [44, 362] on div "B" at bounding box center [36, 367] width 16 height 10
click at [71, 419] on div "B" at bounding box center [55, 424] width 30 height 10
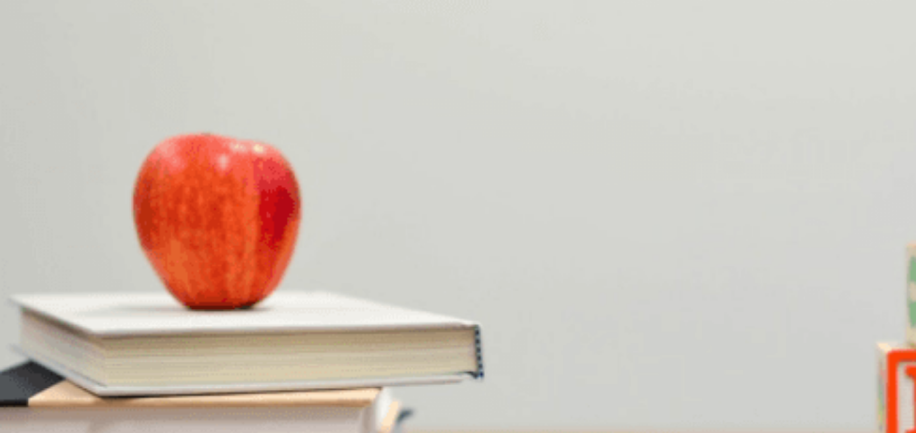
scroll to position [176, 0]
click at [134, 311] on div "C" at bounding box center [115, 312] width 38 height 10
click at [38, 69] on button "Continue" at bounding box center [19, 94] width 38 height 51
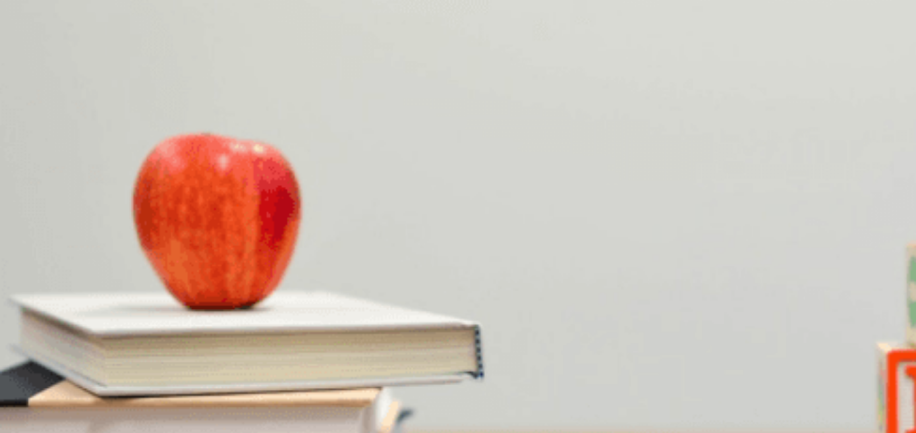
scroll to position [70, 0]
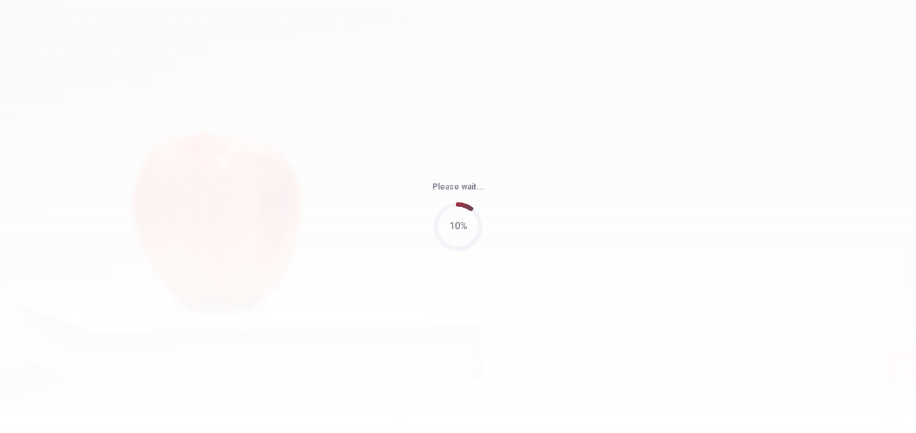
type input "48"
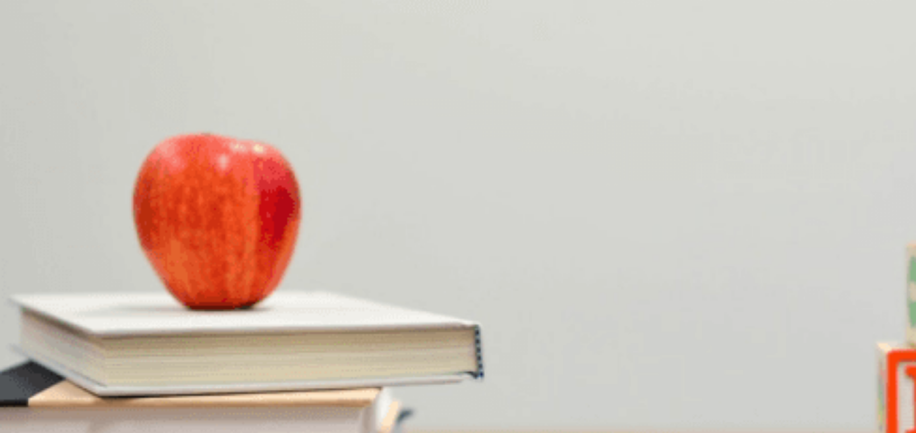
scroll to position [247, 0]
drag, startPoint x: 860, startPoint y: 173, endPoint x: 857, endPoint y: 201, distance: 27.9
click at [857, 206] on div "Question 11 When is the man available to help? A [DATE] afternoon B [DATE] morn…" at bounding box center [458, 372] width 916 height 332
click at [70, 256] on div "A" at bounding box center [35, 261] width 69 height 10
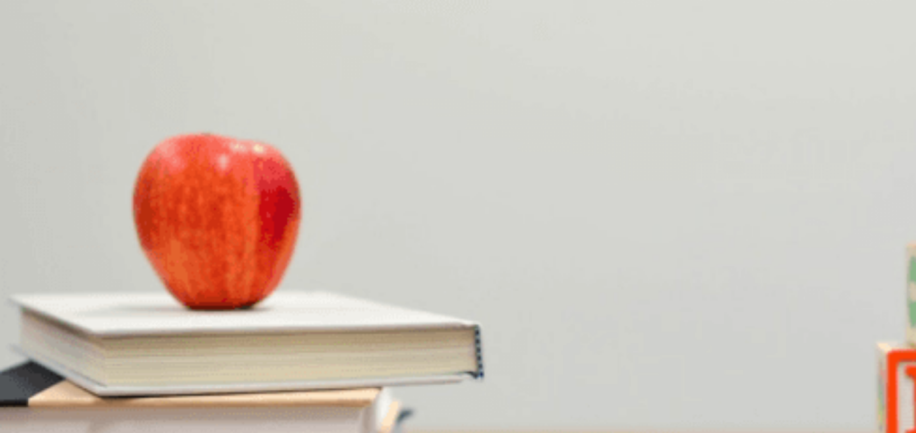
scroll to position [686, 0]
click at [77, 370] on div "B" at bounding box center [61, 375] width 32 height 10
click at [334, 342] on div "D" at bounding box center [283, 347] width 101 height 10
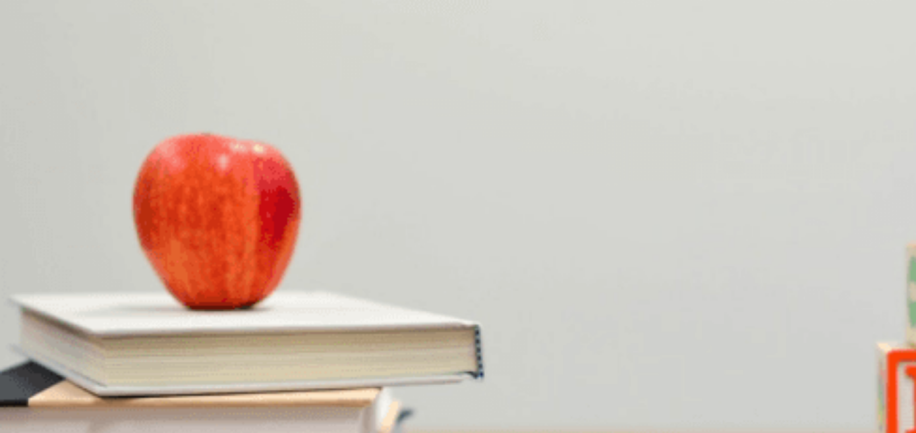
click at [41, 426] on div "A" at bounding box center [21, 431] width 40 height 10
click at [176, 313] on div "A" at bounding box center [88, 318] width 175 height 10
drag, startPoint x: 852, startPoint y: 246, endPoint x: 849, endPoint y: 189, distance: 57.4
click at [849, 279] on div "Question 12 What tasks does the woman need help with? A Organizing data and cre…" at bounding box center [458, 307] width 916 height 57
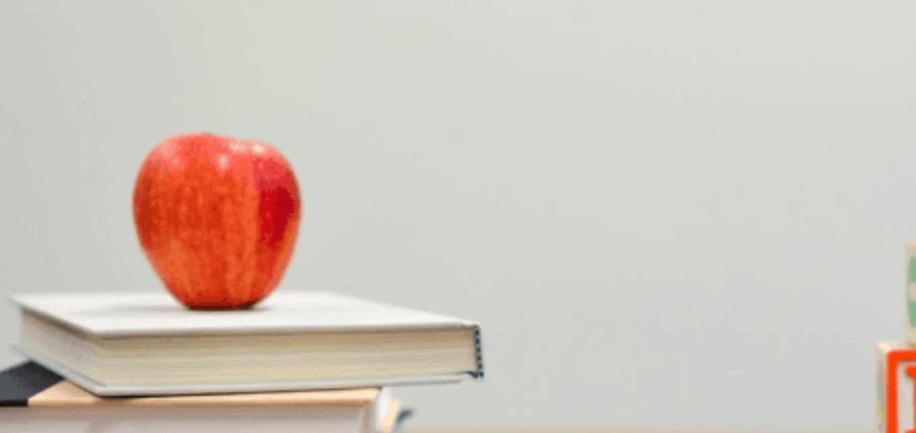
scroll to position [160, 0]
click at [38, 69] on button "Continue" at bounding box center [19, 94] width 38 height 51
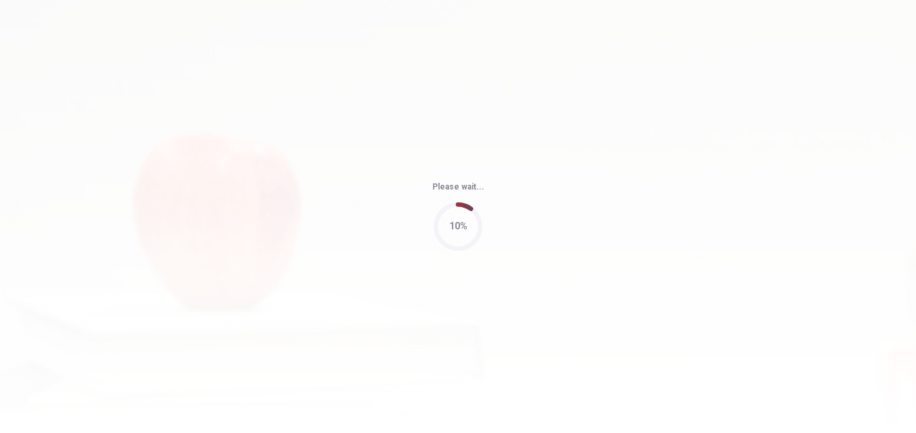
type input "56"
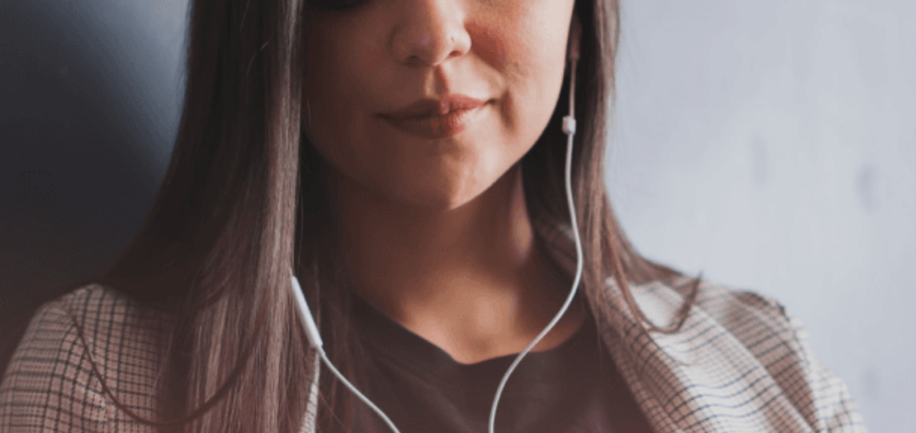
scroll to position [143, 0]
drag, startPoint x: 908, startPoint y: 142, endPoint x: 916, endPoint y: 179, distance: 38.0
click at [915, 179] on html "This site uses cookies, as explained in our Privacy Policy . If you agree to th…" at bounding box center [458, 216] width 916 height 433
click at [38, 69] on button "Continue" at bounding box center [19, 94] width 38 height 51
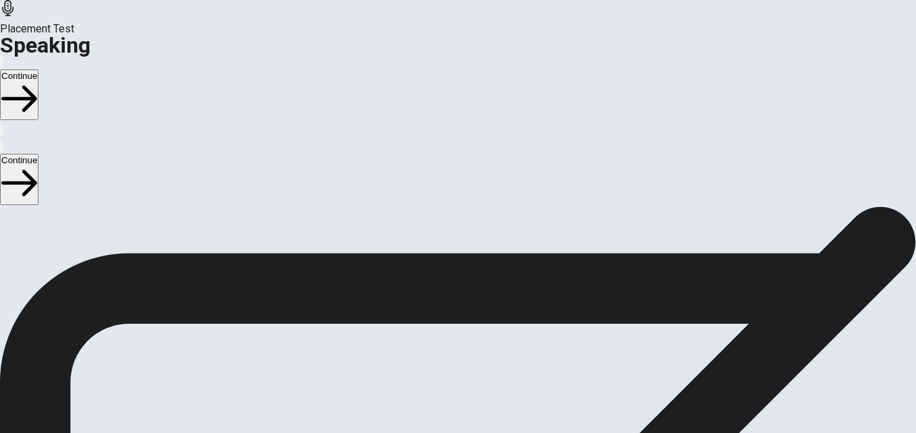
scroll to position [150, 0]
click at [482, 427] on span "Stop Recording" at bounding box center [458, 441] width 48 height 29
click at [443, 326] on button "Play Audio" at bounding box center [441, 332] width 3 height 13
click at [38, 69] on button "Continue" at bounding box center [19, 94] width 38 height 51
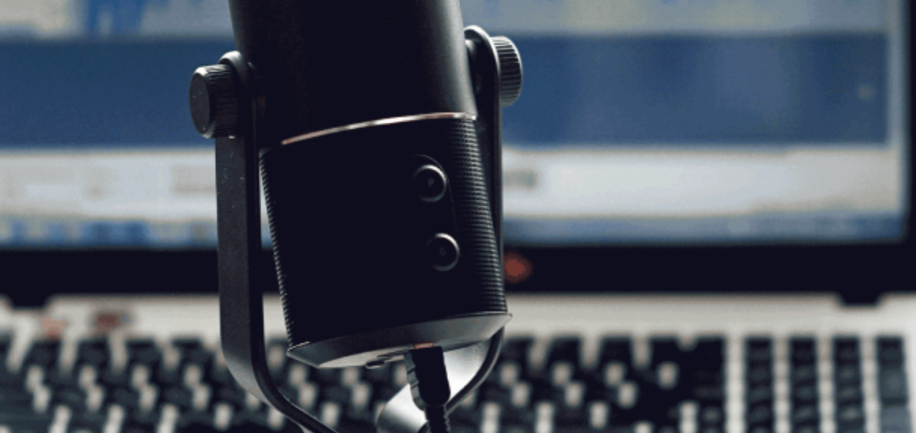
scroll to position [190, 0]
click at [38, 69] on button "Continue" at bounding box center [19, 94] width 38 height 51
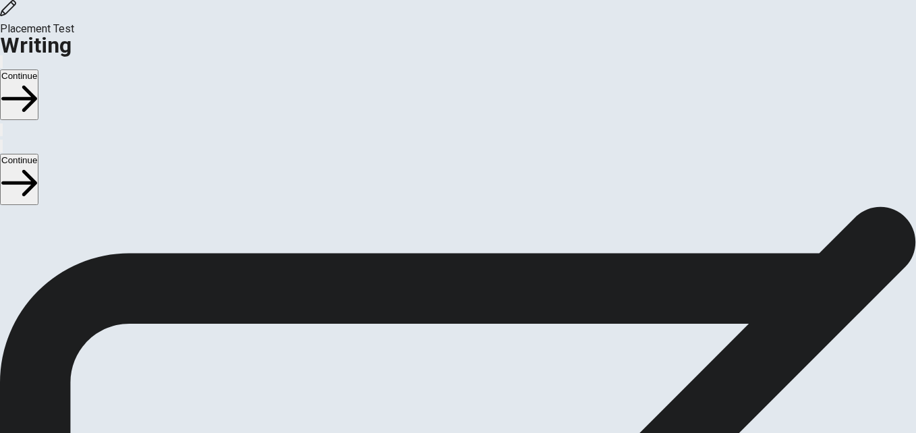
scroll to position [46, 0]
click at [38, 69] on button "Continue" at bounding box center [19, 94] width 38 height 51
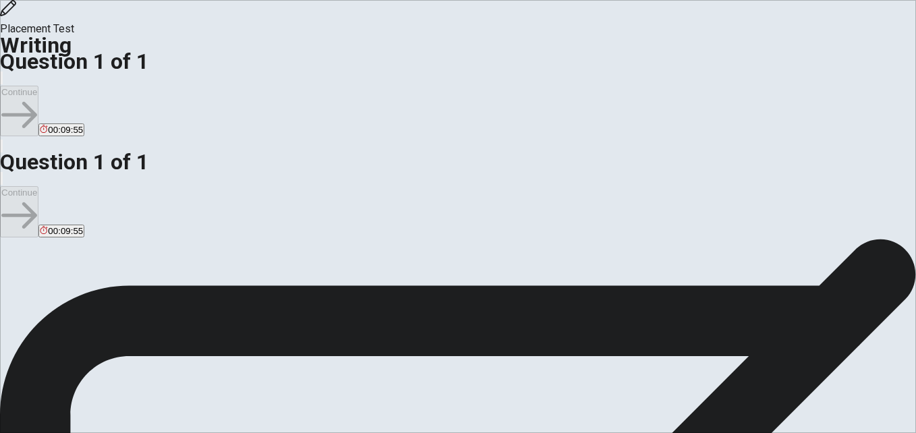
scroll to position [17, 0]
type textarea "T"
click at [905, 239] on div "Directions Write about your opinion on a topic. Important things to remember: T…" at bounding box center [458, 239] width 916 height 0
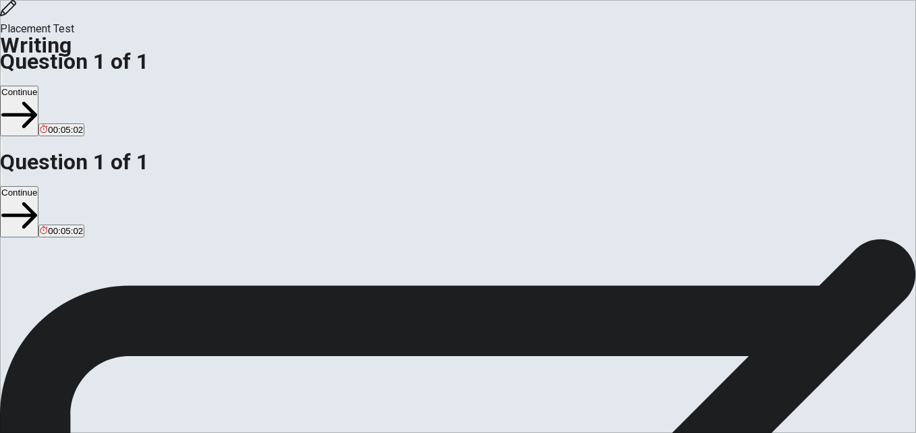
scroll to position [31, 0]
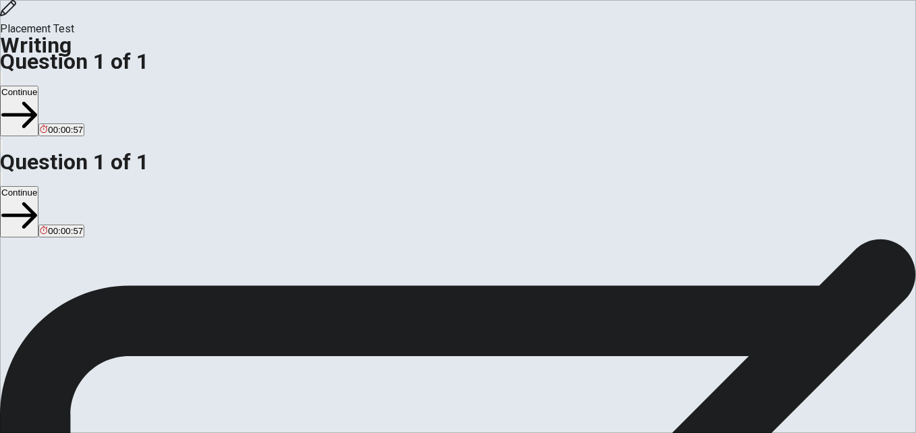
scroll to position [16, 0]
type textarea "My trip dream is to know Disney World. Its a child dream, because i cant do thi…"
click at [38, 86] on button "Continue" at bounding box center [19, 111] width 38 height 51
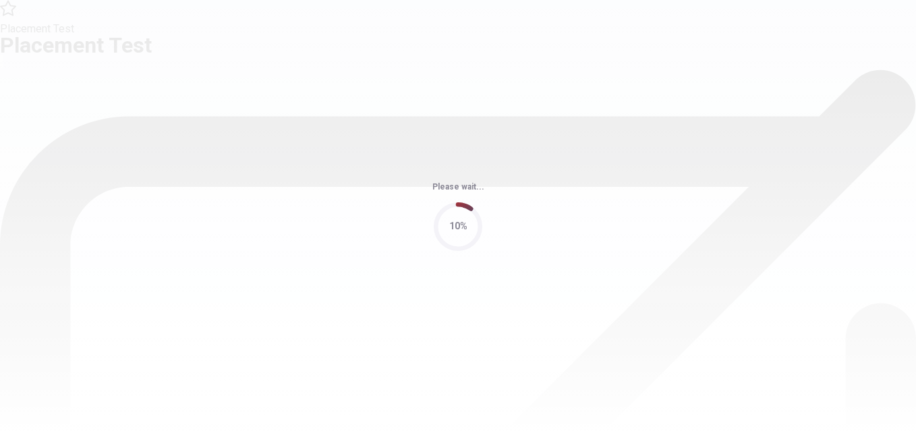
scroll to position [0, 0]
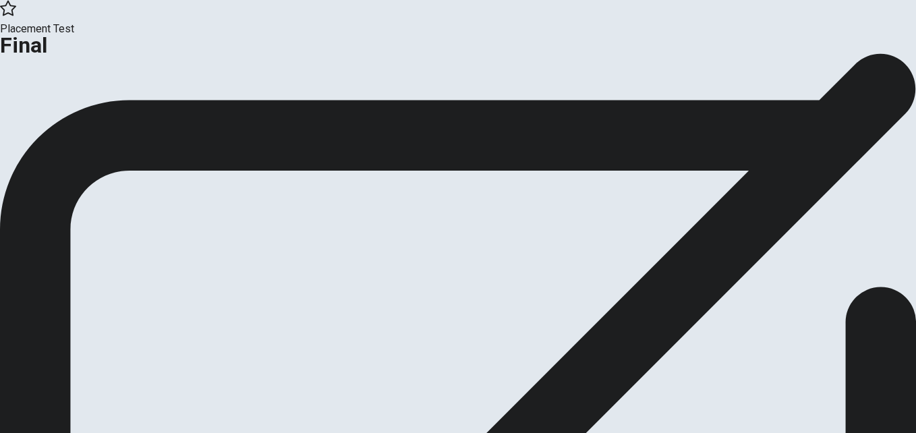
click at [55, 120] on button "Continue" at bounding box center [27, 111] width 55 height 18
